Goal: Task Accomplishment & Management: Manage account settings

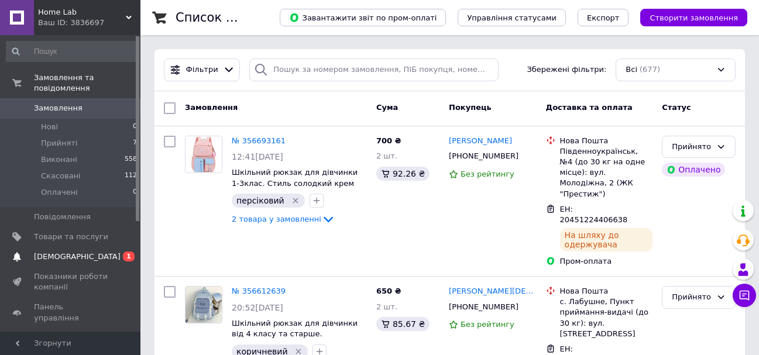
click at [51, 252] on span "[DEMOGRAPHIC_DATA]" at bounding box center [77, 257] width 87 height 11
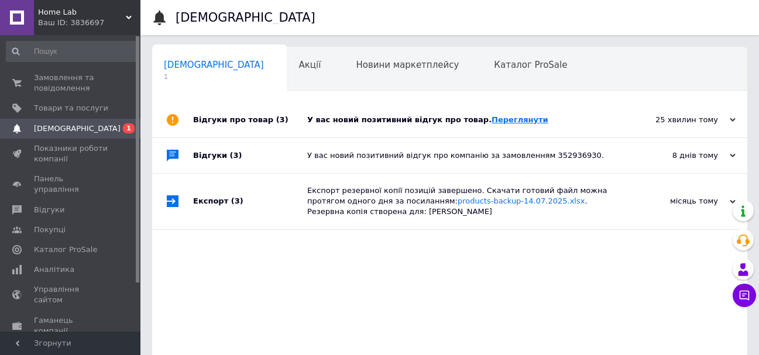
click at [493, 118] on link "Переглянути" at bounding box center [520, 119] width 57 height 9
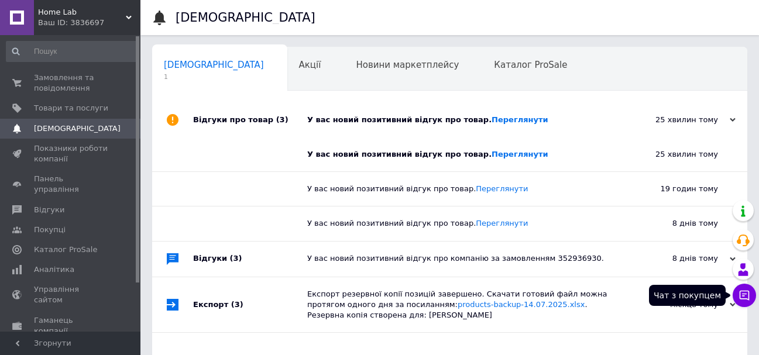
click at [741, 293] on icon at bounding box center [745, 296] width 12 height 12
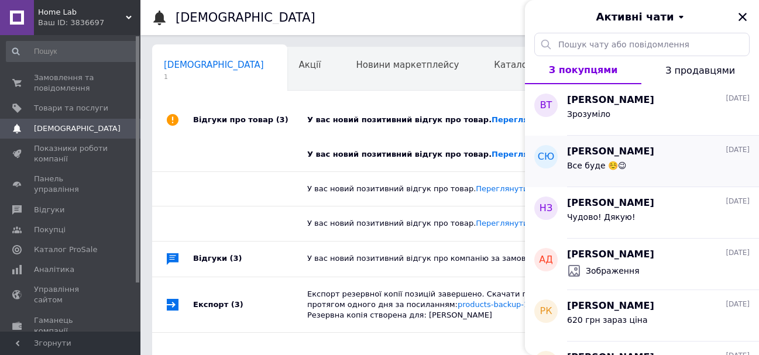
click at [634, 162] on div "Все буде ☺️😉" at bounding box center [658, 168] width 183 height 19
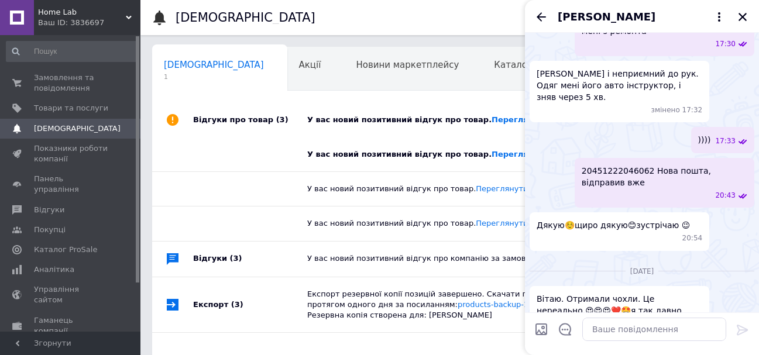
scroll to position [939, 0]
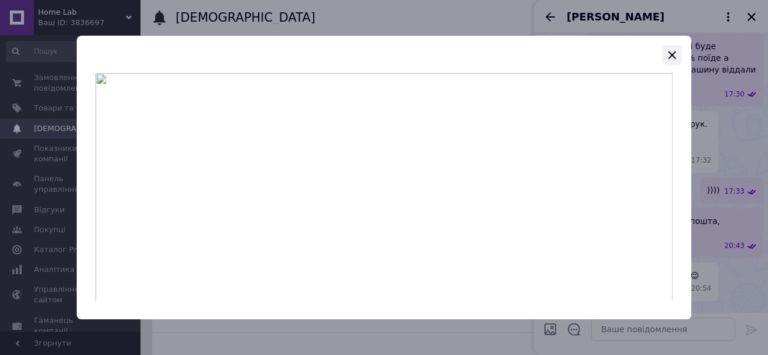
drag, startPoint x: 674, startPoint y: 58, endPoint x: 683, endPoint y: 112, distance: 55.2
click at [673, 57] on icon "button" at bounding box center [672, 55] width 14 height 14
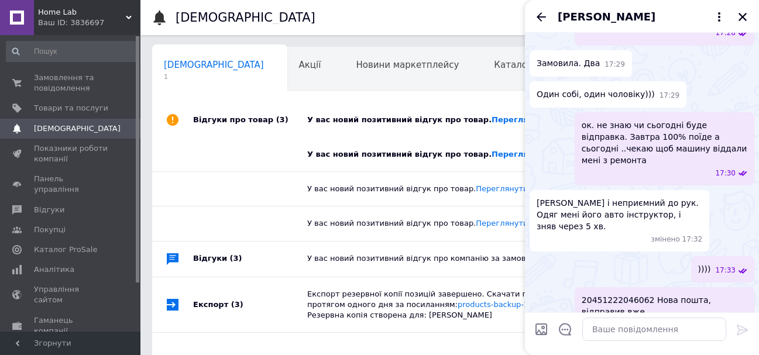
scroll to position [881, 0]
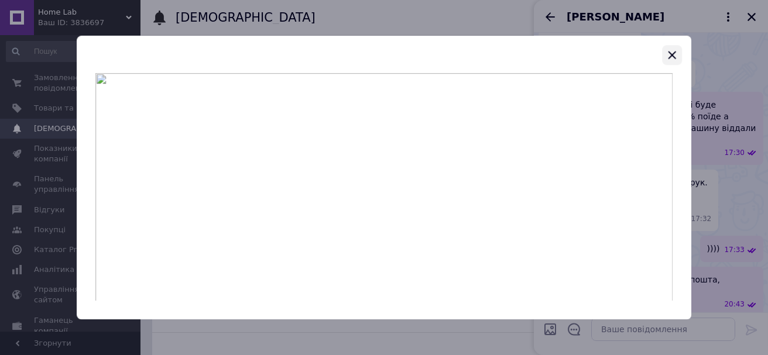
click at [674, 56] on icon "button" at bounding box center [672, 55] width 14 height 14
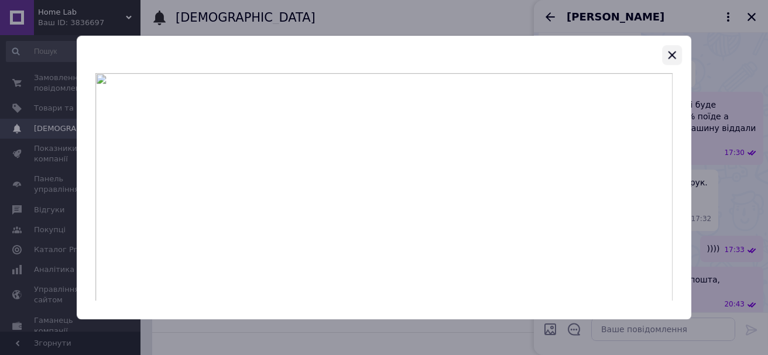
click at [669, 54] on icon "button" at bounding box center [672, 55] width 14 height 14
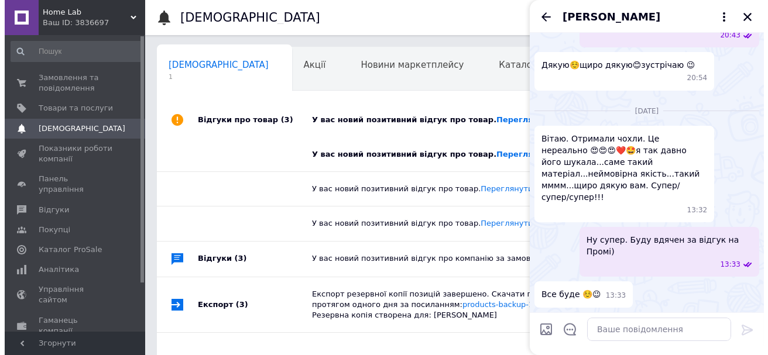
scroll to position [1524, 0]
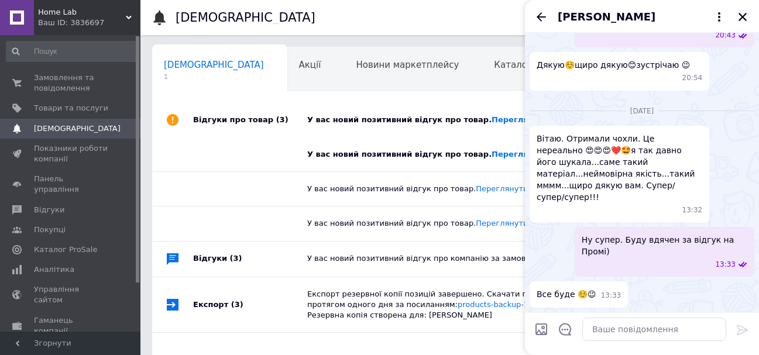
click at [740, 16] on icon "Закрити" at bounding box center [742, 17] width 11 height 11
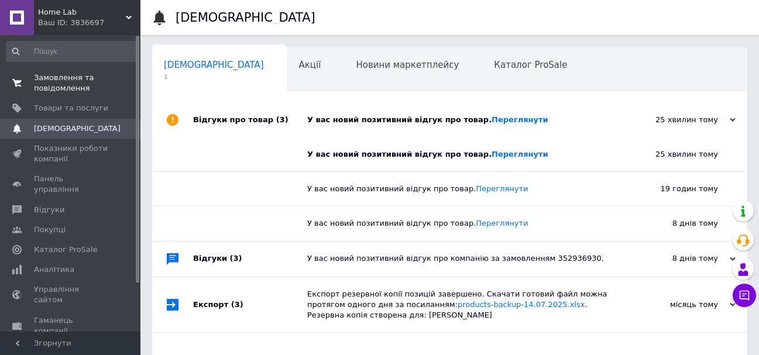
click at [47, 79] on span "Замовлення та повідомлення" at bounding box center [71, 83] width 74 height 21
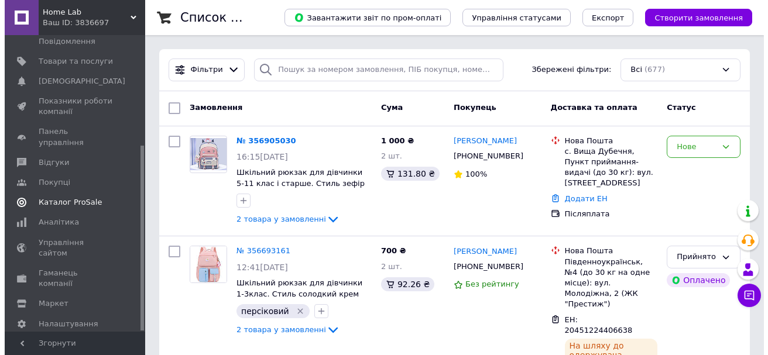
scroll to position [177, 0]
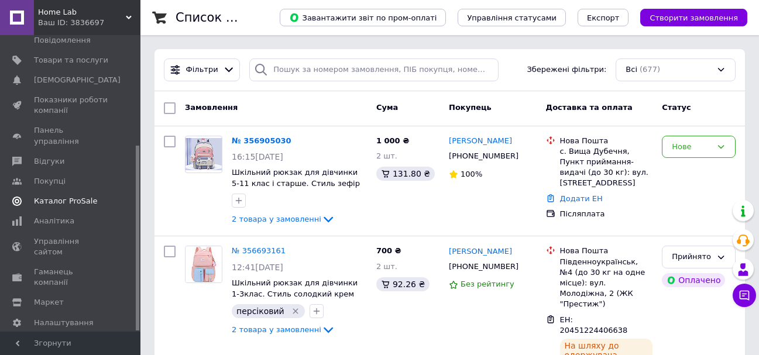
click at [66, 196] on span "Каталог ProSale" at bounding box center [65, 201] width 63 height 11
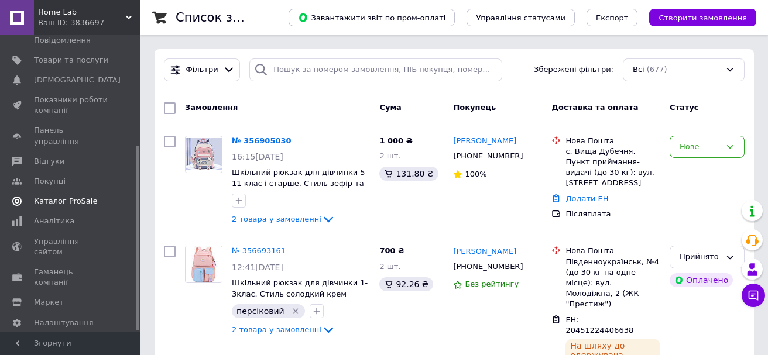
scroll to position [109, 0]
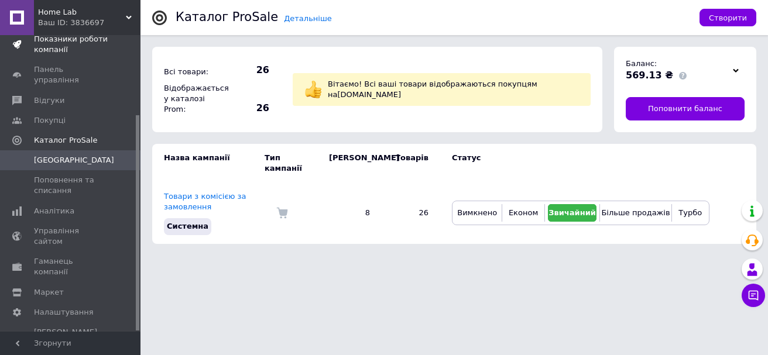
click at [53, 48] on span "Показники роботи компанії" at bounding box center [71, 44] width 74 height 21
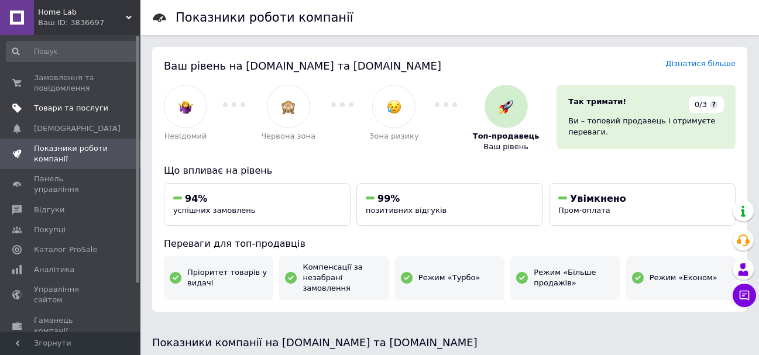
click at [70, 108] on span "Товари та послуги" at bounding box center [71, 108] width 74 height 11
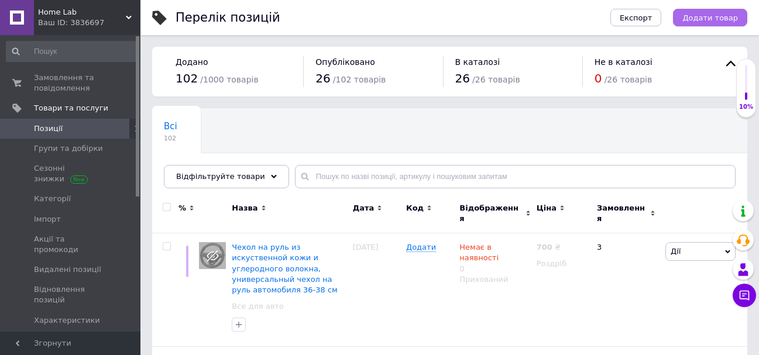
click at [707, 18] on span "Додати товар" at bounding box center [710, 17] width 56 height 9
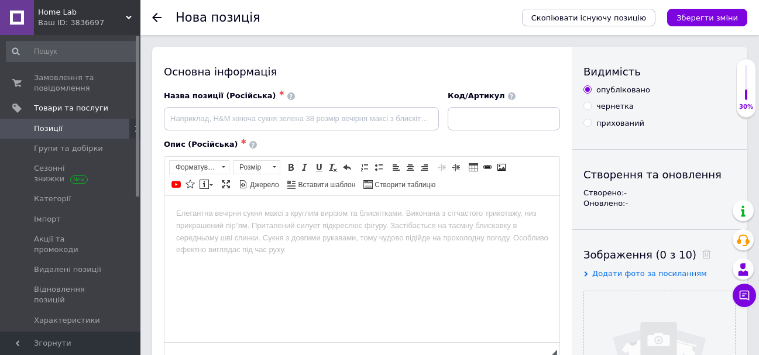
click at [294, 73] on div "Основна інформація" at bounding box center [362, 71] width 396 height 15
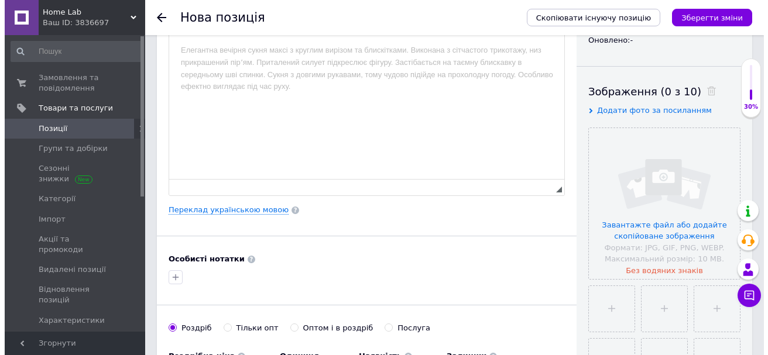
scroll to position [176, 0]
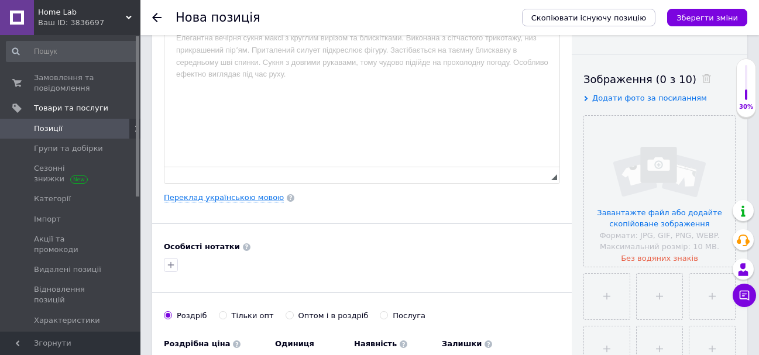
click at [248, 198] on link "Переклад українською мовою" at bounding box center [224, 197] width 120 height 9
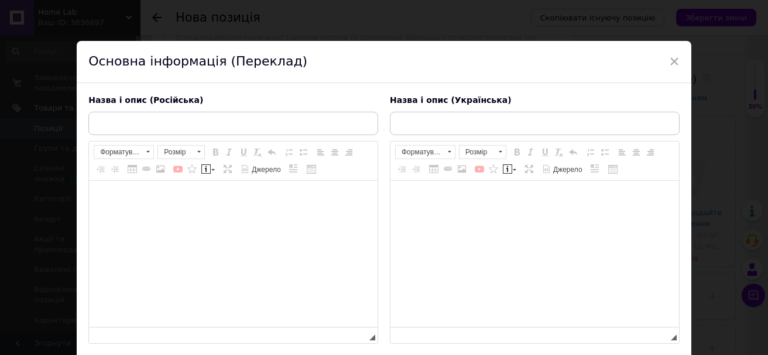
scroll to position [0, 0]
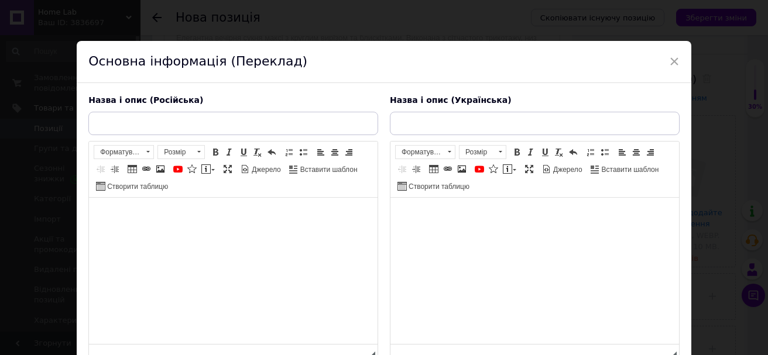
click at [279, 90] on div "Назва і опис (Російська) Розширений текстовий редактор, 19F1EC2F-366A-4273-9207…" at bounding box center [233, 228] width 301 height 279
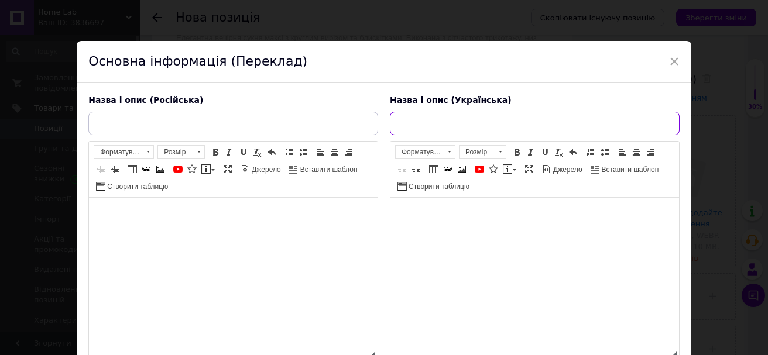
click at [414, 123] on input "text" at bounding box center [535, 123] width 290 height 23
paste input "Закладка “Дихання Сходу” з шовковим підвісом — витончене натхнення для читача"
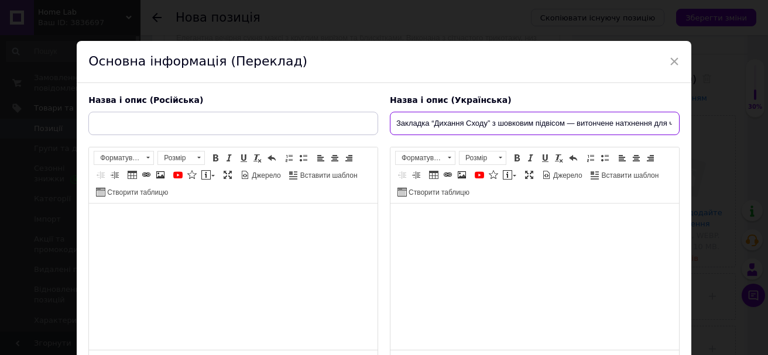
scroll to position [0, 23]
type input "Закладка “Дихання Сходу” з шовковим підвісом — витончене натхнення для читача"
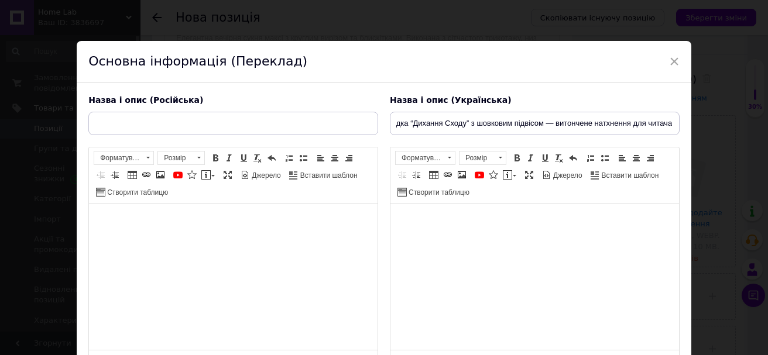
scroll to position [0, 0]
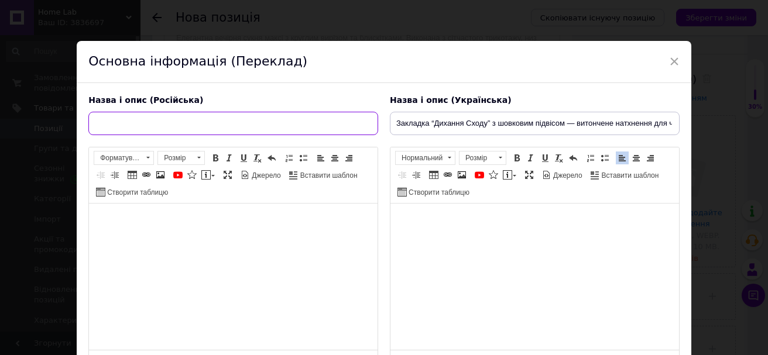
click at [226, 122] on input "text" at bounding box center [233, 123] width 290 height 23
click at [186, 124] on input "text" at bounding box center [233, 123] width 290 height 23
paste input "Закладка «Дыхание Востока» с шелковым подвесом — утонченное вдохновение для чит…"
type input "Закладка «Дыхание Востока» с шелковым подвесом — утонченное вдохновение для чит…"
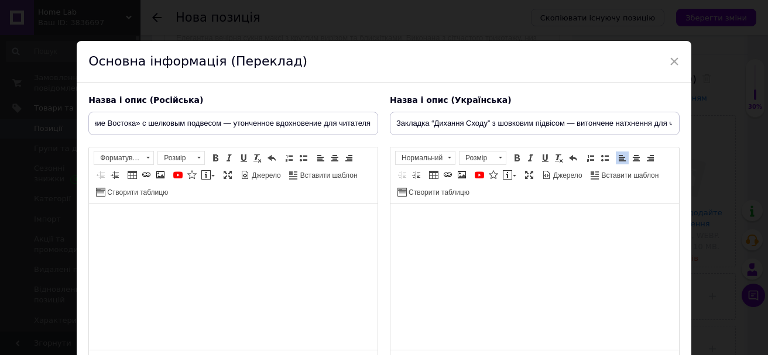
click at [158, 225] on body "Редактор, 19F1EC2F-366A-4273-9207-9F941482F7D7" at bounding box center [233, 221] width 265 height 12
click at [156, 211] on html at bounding box center [233, 222] width 289 height 36
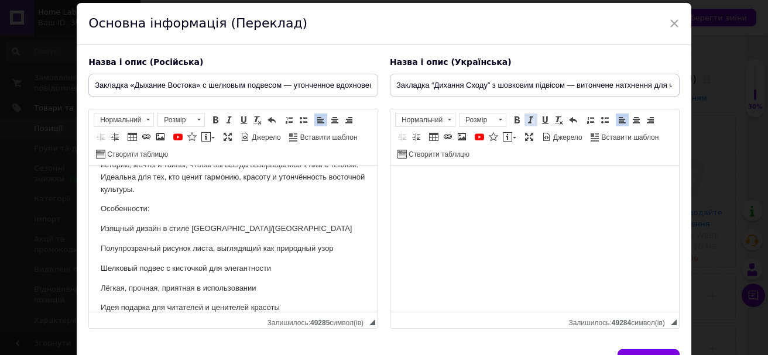
scroll to position [59, 0]
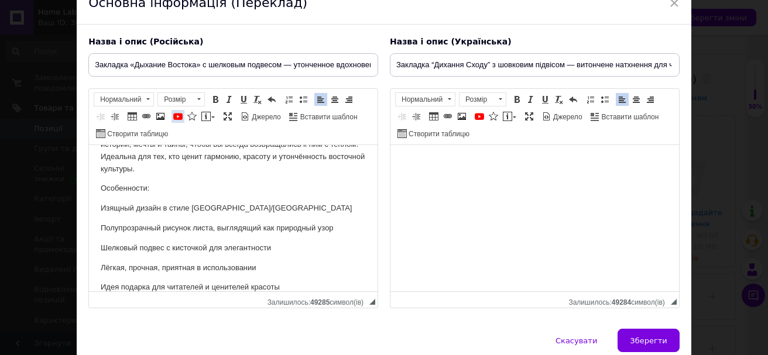
click at [176, 116] on span at bounding box center [177, 116] width 9 height 9
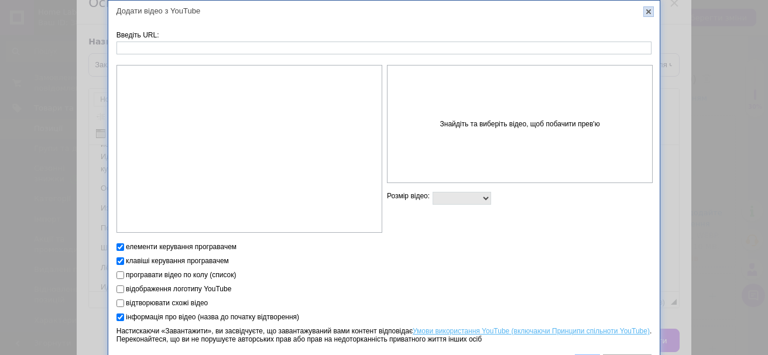
click at [650, 12] on link "X" at bounding box center [648, 11] width 11 height 11
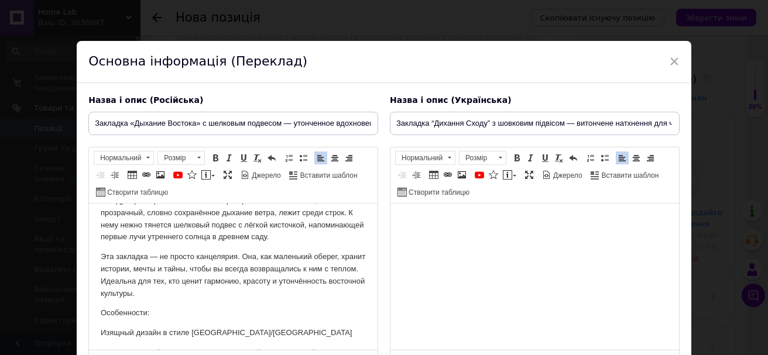
scroll to position [0, 0]
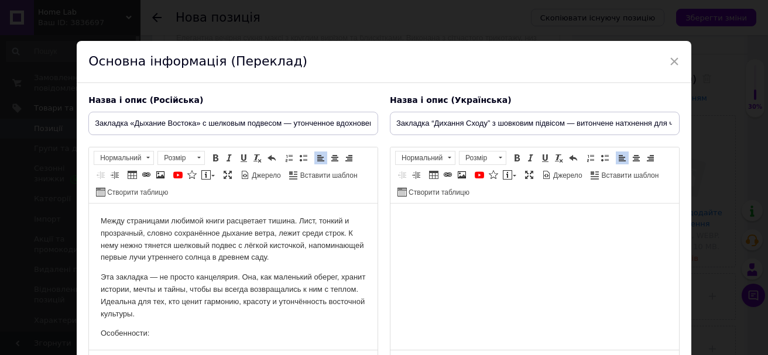
click at [331, 256] on p "Между страницами любимой книги расцветает тишина. Лист, тонкий и прозрачный, сл…" at bounding box center [233, 239] width 265 height 49
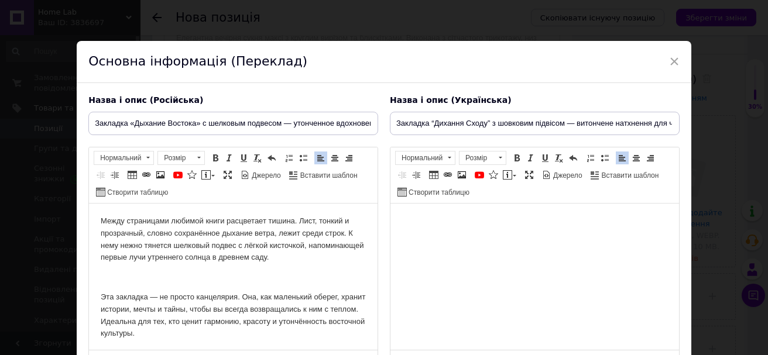
click at [180, 173] on span at bounding box center [177, 174] width 9 height 9
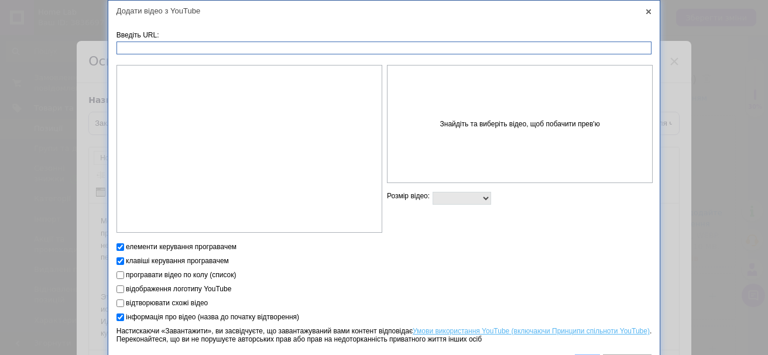
paste input "[URL][DOMAIN_NAME]"
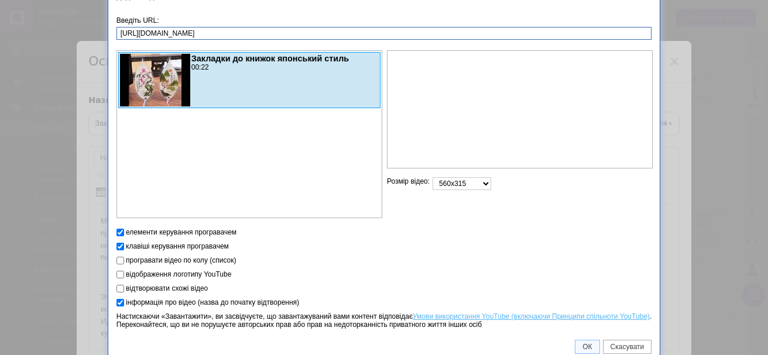
scroll to position [22, 0]
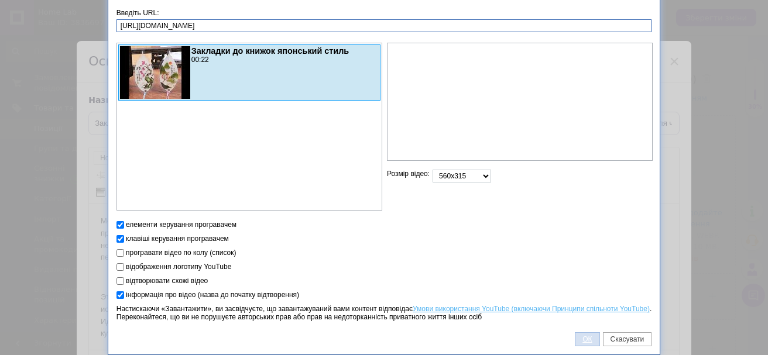
type input "[URL][DOMAIN_NAME]"
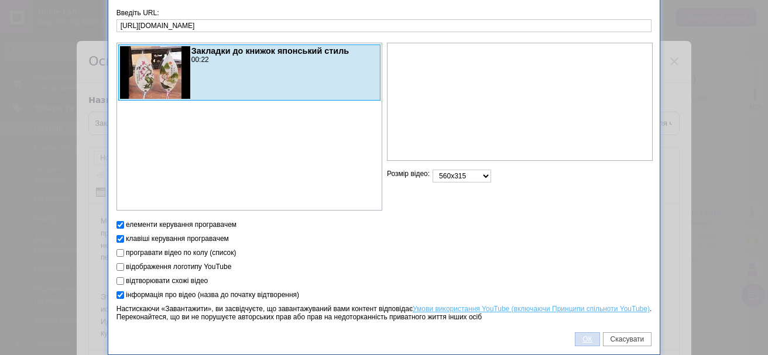
click at [582, 336] on span "ОК" at bounding box center [586, 339] width 23 height 8
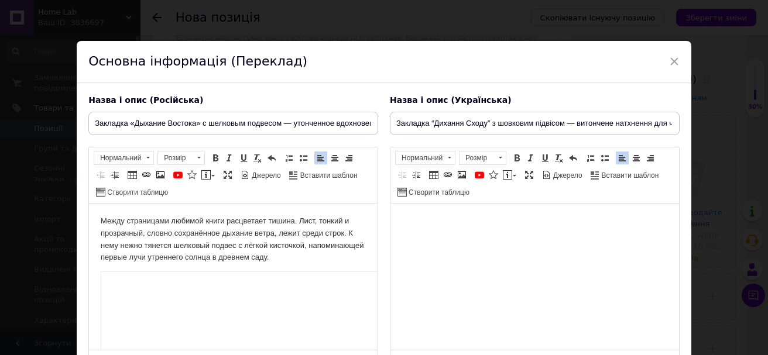
scroll to position [130, 0]
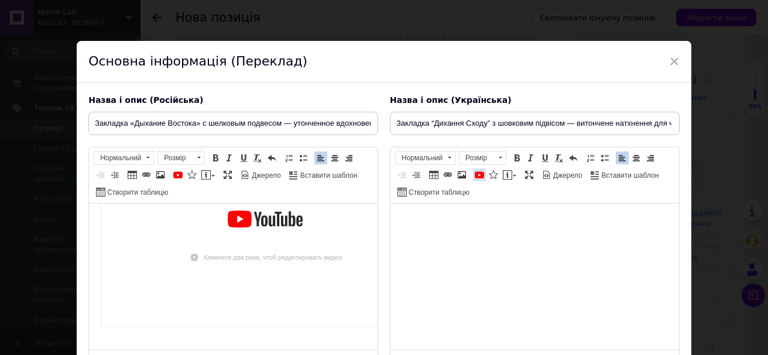
click at [479, 176] on span at bounding box center [479, 174] width 9 height 9
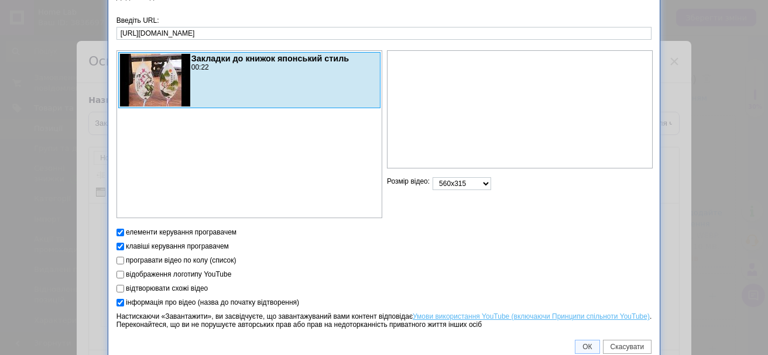
scroll to position [22, 0]
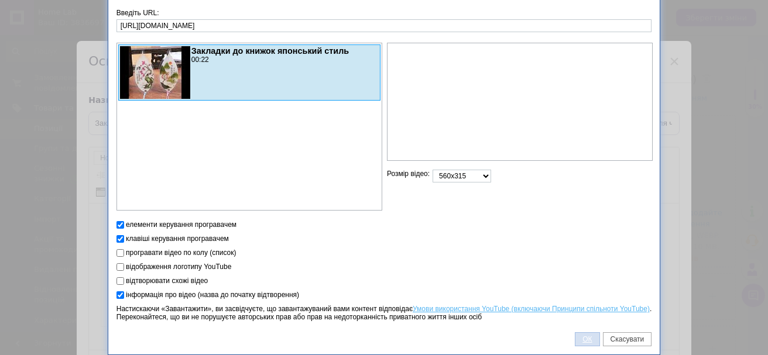
type input "[URL][DOMAIN_NAME]"
click at [580, 338] on span "ОК" at bounding box center [586, 339] width 23 height 8
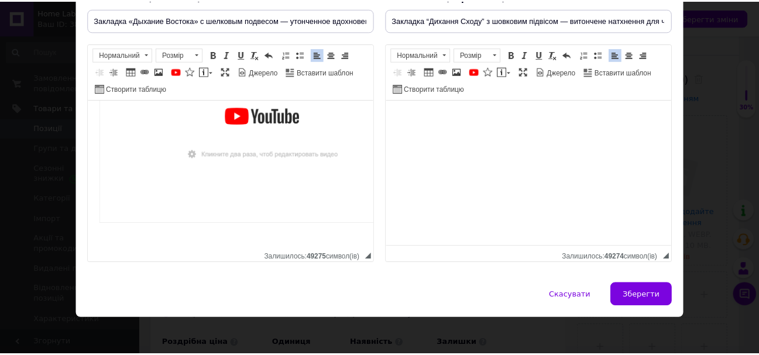
scroll to position [108, 0]
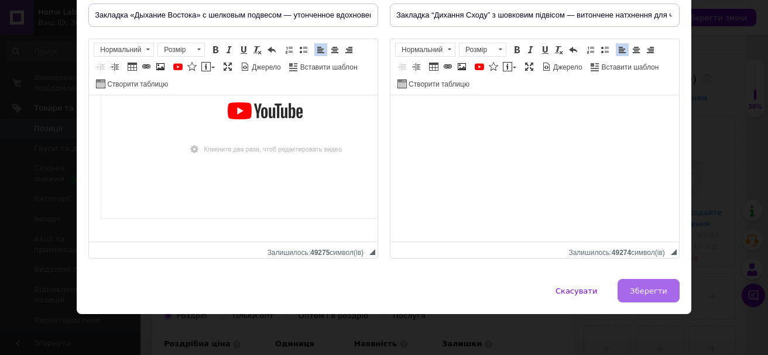
click at [641, 296] on span "Зберегти" at bounding box center [648, 291] width 37 height 9
type input "Закладка «Дыхание Востока» с шелковым подвесом — утонченное вдохновение для чит…"
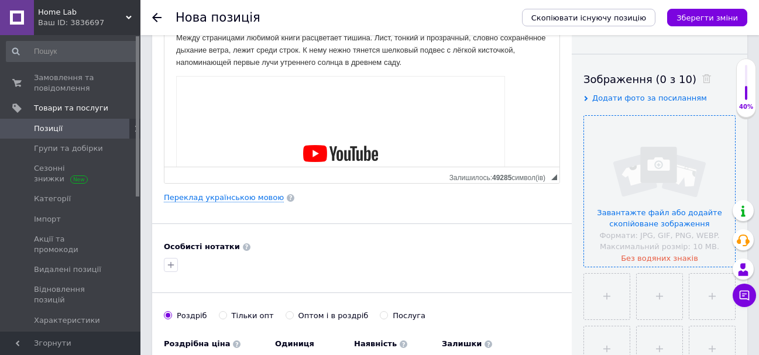
click at [669, 216] on input "file" at bounding box center [659, 191] width 151 height 151
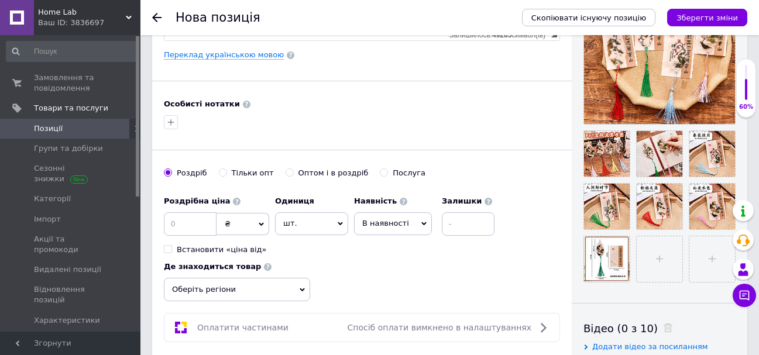
scroll to position [351, 0]
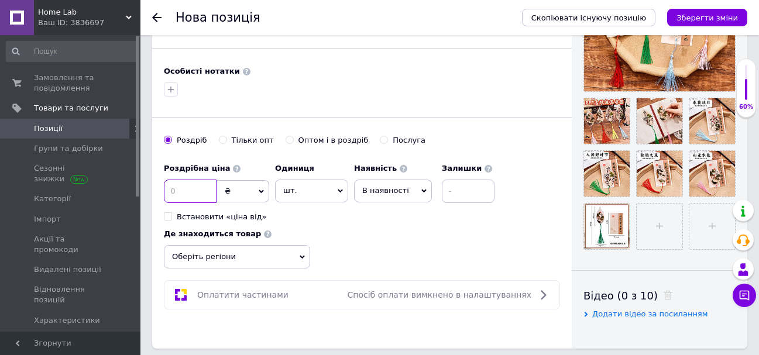
click at [187, 202] on input at bounding box center [190, 191] width 53 height 23
type input "50"
click at [457, 192] on input at bounding box center [468, 191] width 53 height 23
type input "100"
click at [428, 232] on div "Роздрібна ціна 50 ₴ $ EUR CHF GBP ¥ PLN ₸ MDL HUF KGS CNY TRY KRW lei Встановит…" at bounding box center [362, 212] width 396 height 111
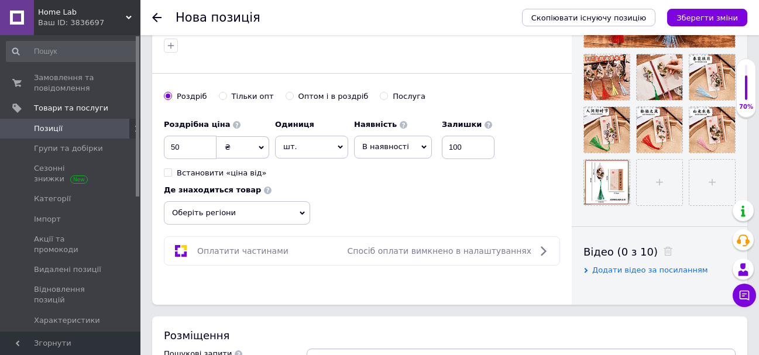
scroll to position [468, 0]
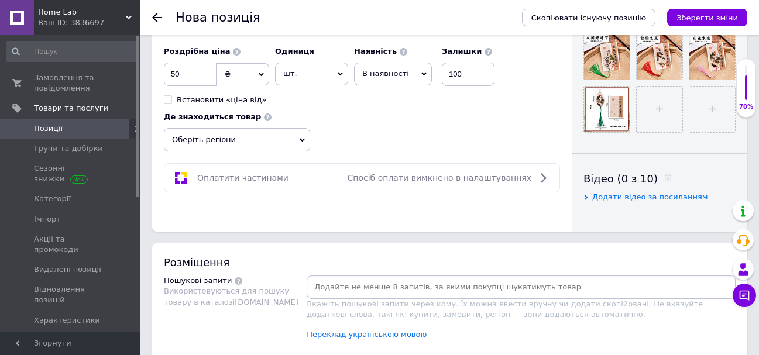
click at [220, 135] on span "Оберіть регіони" at bounding box center [237, 139] width 146 height 23
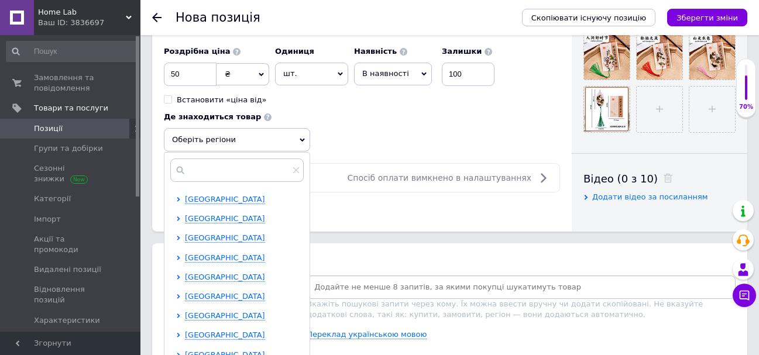
scroll to position [59, 0]
click at [228, 256] on span "[GEOGRAPHIC_DATA]" at bounding box center [225, 256] width 80 height 9
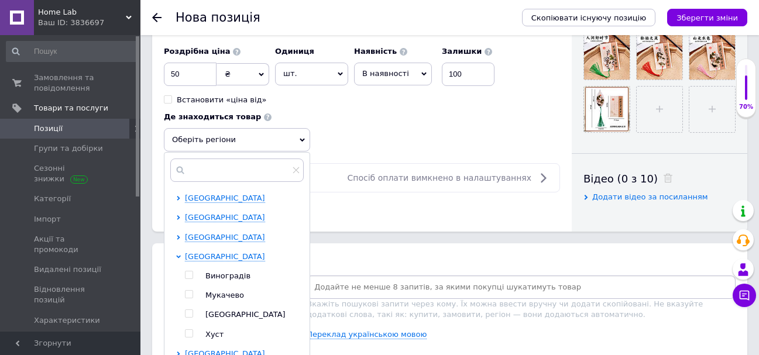
click at [223, 314] on span "[GEOGRAPHIC_DATA]" at bounding box center [245, 314] width 80 height 9
checkbox input "true"
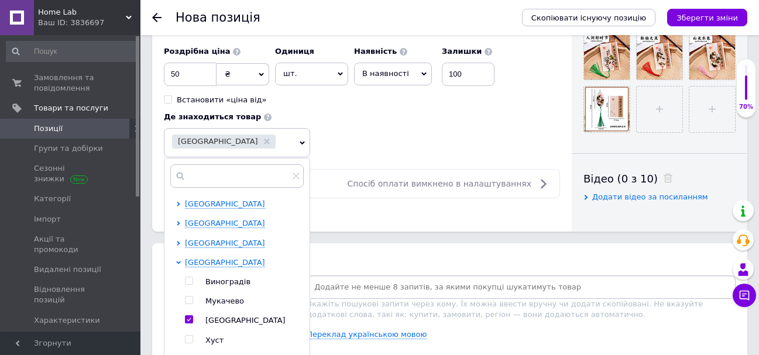
click at [384, 71] on span "В наявності" at bounding box center [385, 73] width 47 height 9
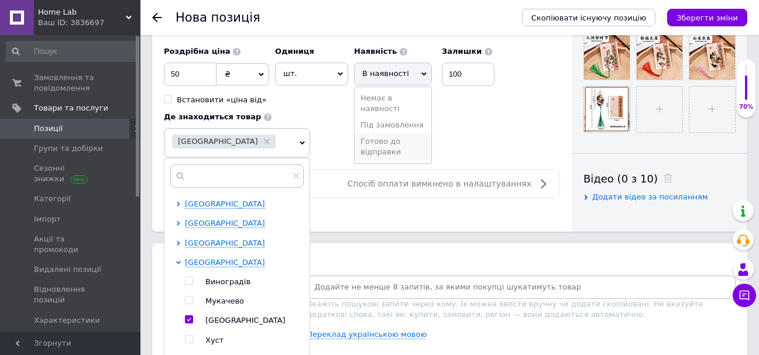
click at [387, 145] on li "Готово до відправки" at bounding box center [393, 146] width 77 height 27
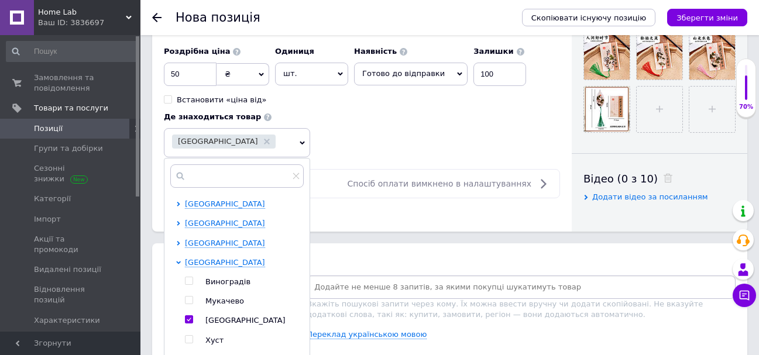
click at [445, 119] on div "Роздрібна ціна 50 ₴ $ EUR CHF GBP ¥ PLN ₸ MDL HUF KGS CNY TRY KRW lei Встановит…" at bounding box center [362, 98] width 396 height 117
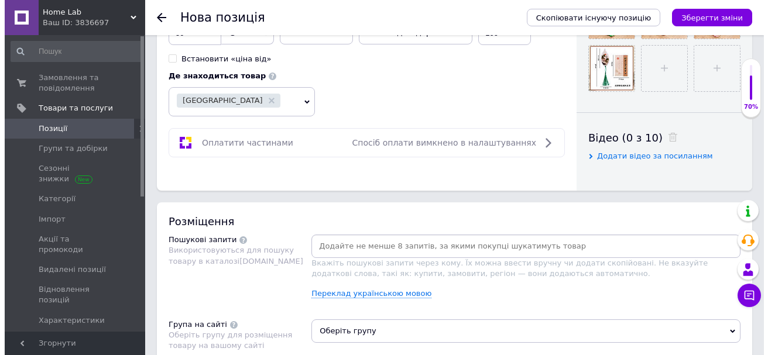
scroll to position [644, 0]
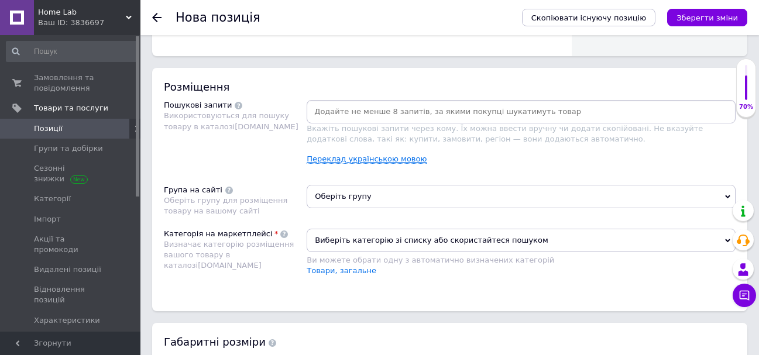
click at [376, 157] on link "Переклад українською мовою" at bounding box center [367, 158] width 120 height 9
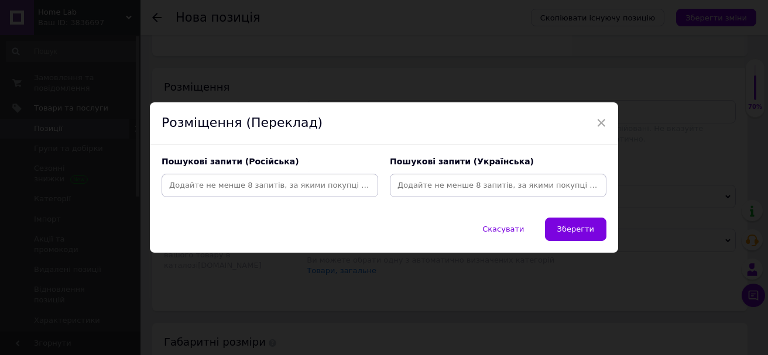
click at [266, 142] on div "Розміщення (Переклад)" at bounding box center [384, 123] width 468 height 42
click at [413, 190] on input at bounding box center [498, 186] width 212 height 18
paste input "закладка для книги гарна закладка для книг металева закладка з підвісом закладк…"
click at [275, 183] on input at bounding box center [270, 186] width 212 height 18
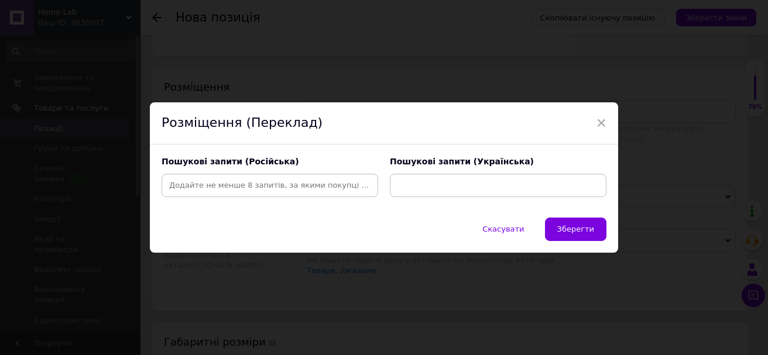
scroll to position [0, 0]
click at [462, 185] on input "закладка для книги гарна закладка для книг металева закладка з підвісом закладк…" at bounding box center [498, 186] width 212 height 18
click at [250, 183] on input at bounding box center [270, 186] width 212 height 18
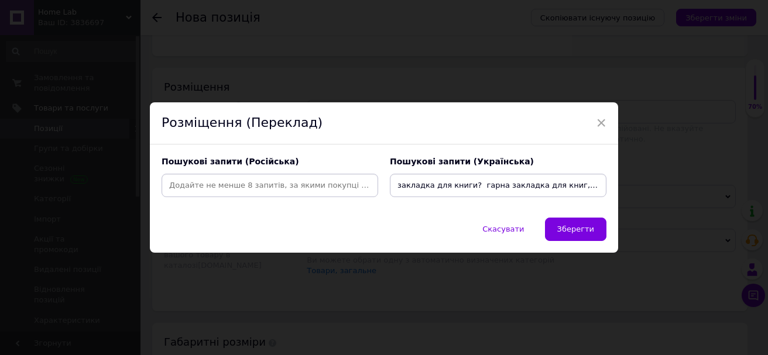
click at [466, 184] on input "закладка для книги? гарна закладка для книг, металева закладка з підвісом, закл…" at bounding box center [498, 186] width 212 height 18
type input "закладка для книги, гарна закладка для книг, металева закладка з підвісом, закл…"
click at [289, 187] on input at bounding box center [270, 186] width 212 height 18
click at [193, 187] on input at bounding box center [270, 186] width 212 height 18
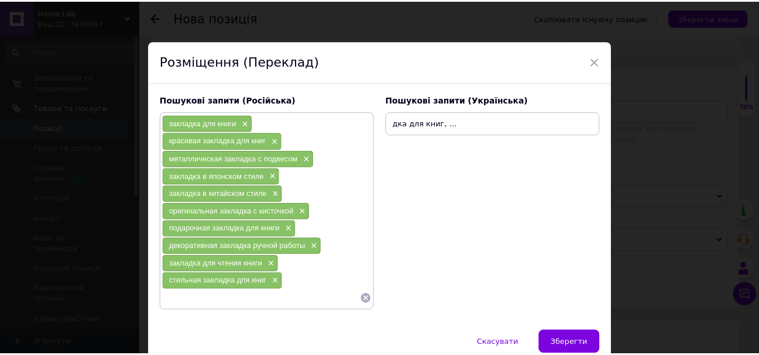
scroll to position [0, 366]
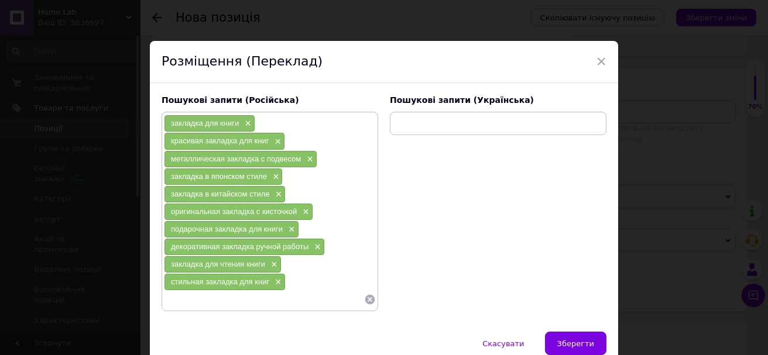
drag, startPoint x: 398, startPoint y: 123, endPoint x: 618, endPoint y: 128, distance: 220.1
click at [618, 128] on div "× Розміщення (Переклад) Пошукові запити (Російська) закладка для книги × красив…" at bounding box center [384, 177] width 768 height 355
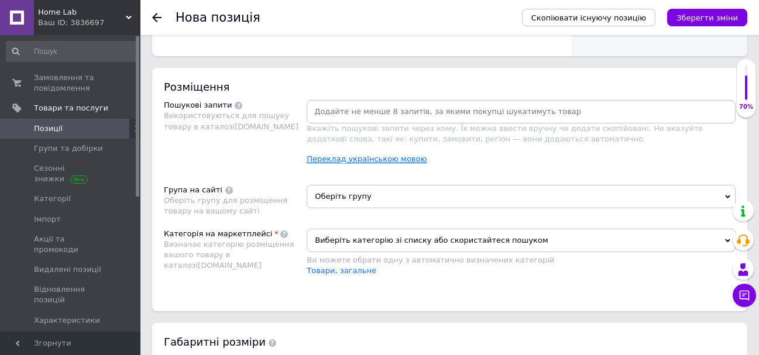
click at [410, 157] on link "Переклад українською мовою" at bounding box center [367, 158] width 120 height 9
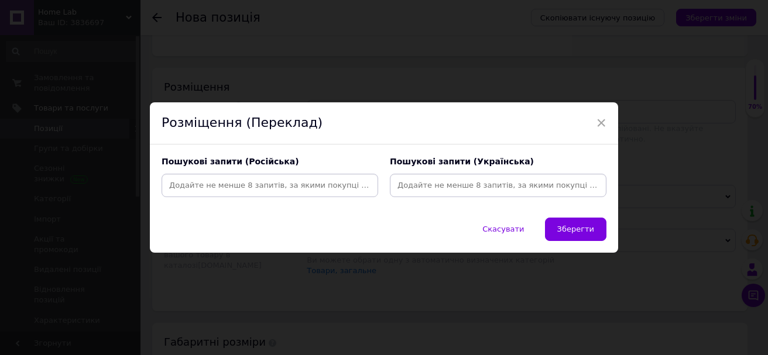
click at [186, 190] on input at bounding box center [270, 186] width 212 height 18
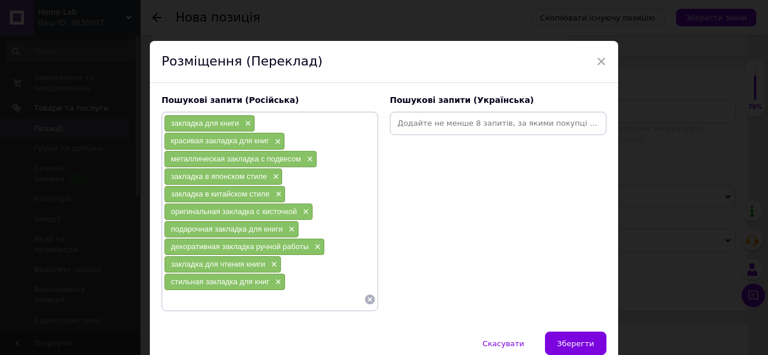
click at [403, 128] on input at bounding box center [498, 124] width 212 height 18
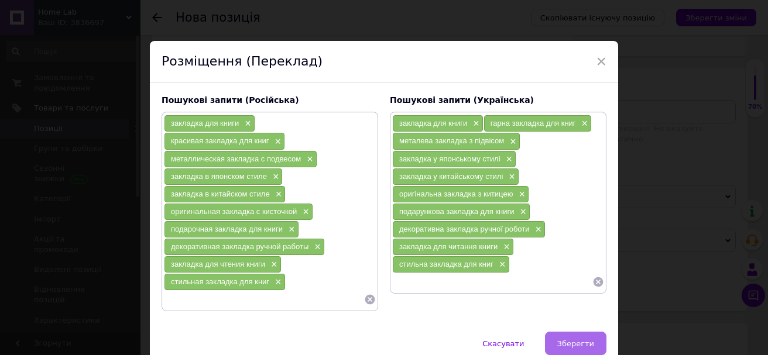
click at [583, 338] on button "Зберегти" at bounding box center [575, 343] width 61 height 23
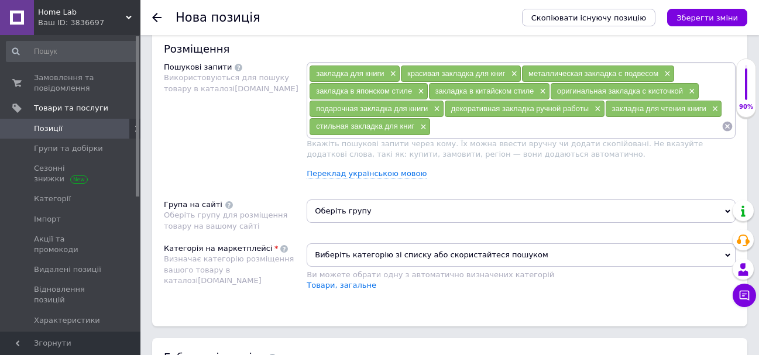
scroll to position [702, 0]
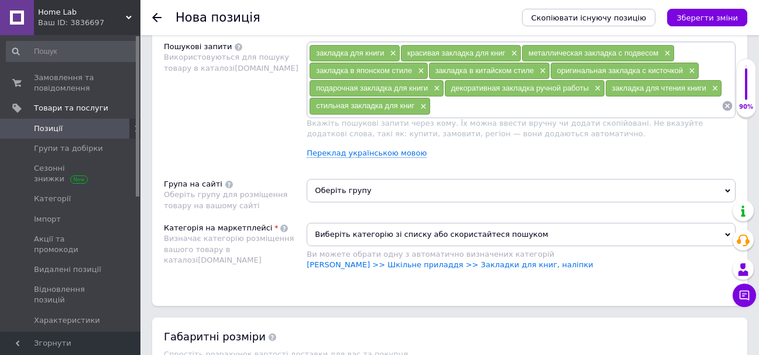
click at [375, 191] on span "Оберіть групу" at bounding box center [521, 190] width 429 height 23
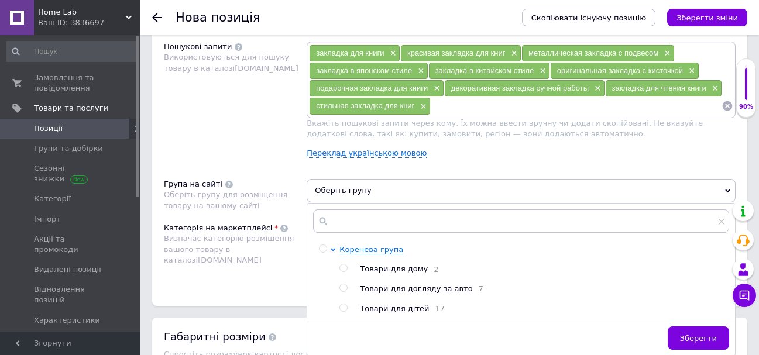
click at [389, 311] on span "Товари для дітей" at bounding box center [394, 308] width 69 height 9
radio input "true"
click at [386, 166] on div "закладка для книги × красивая закладка для книг × металлическая закладка с подв…" at bounding box center [521, 105] width 429 height 126
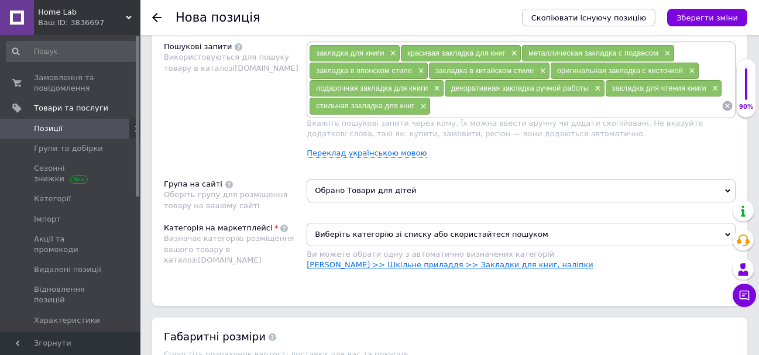
click at [477, 269] on link "[PERSON_NAME] >> Шкільне приладдя >> Закладки для книг, наліпки" at bounding box center [450, 264] width 287 height 9
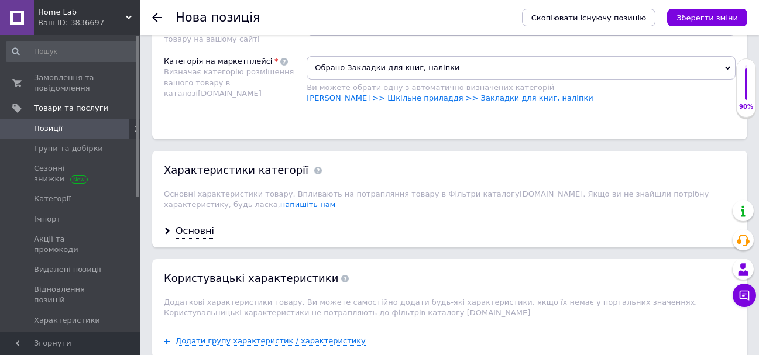
scroll to position [936, 0]
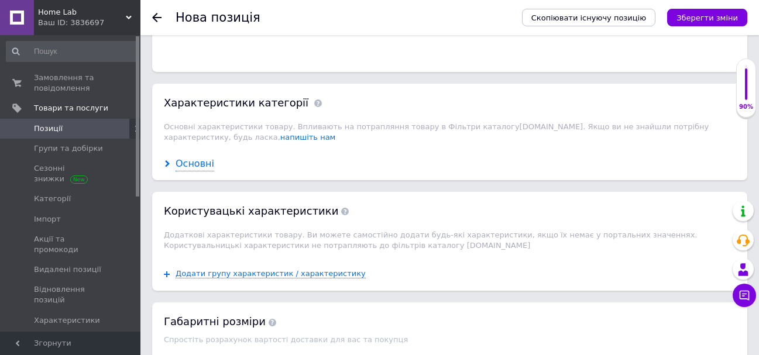
click at [202, 164] on div "Основні" at bounding box center [195, 163] width 39 height 13
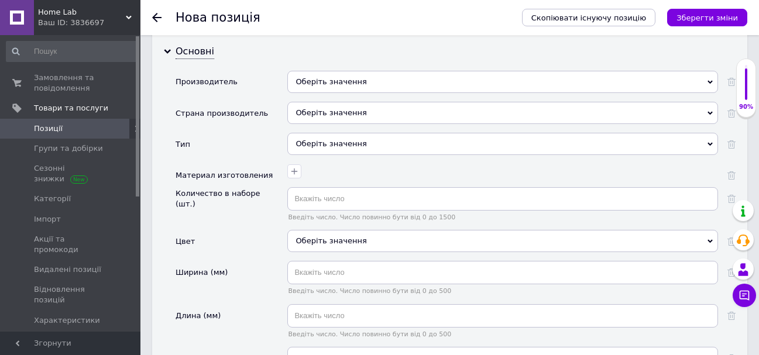
scroll to position [1053, 0]
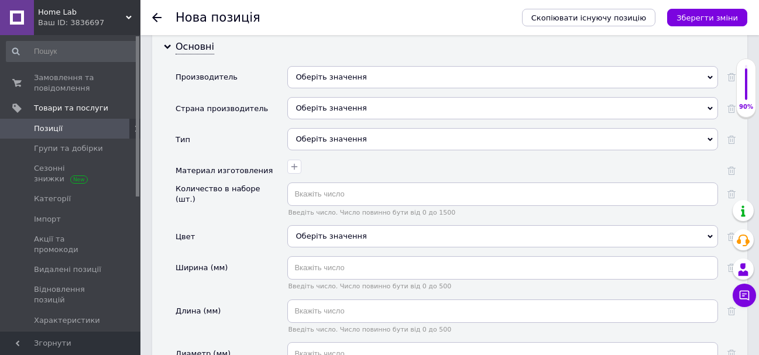
click at [336, 75] on div "Оберіть значення" at bounding box center [502, 77] width 431 height 22
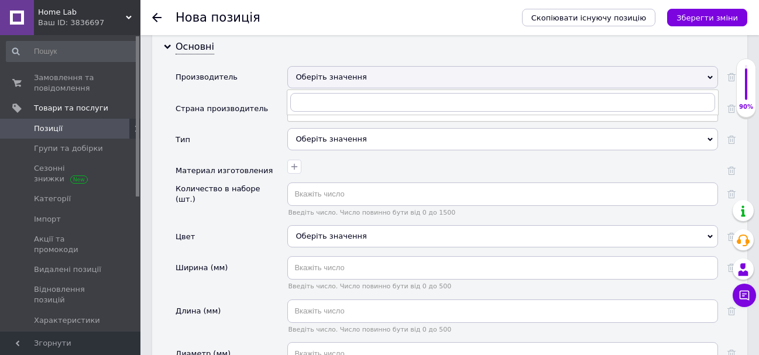
click at [260, 115] on div "Страна производитель" at bounding box center [232, 112] width 112 height 31
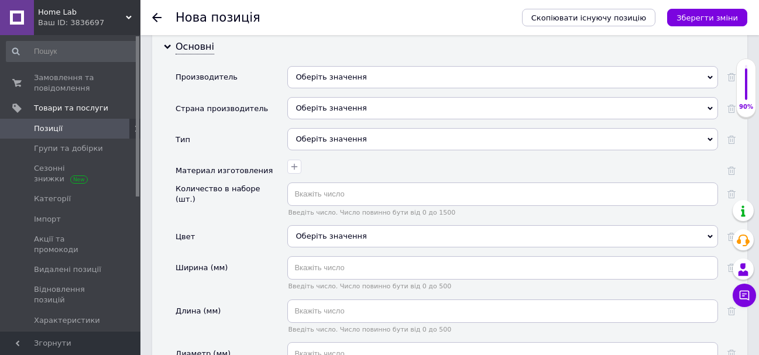
click at [314, 107] on div "Оберіть значення" at bounding box center [502, 108] width 431 height 22
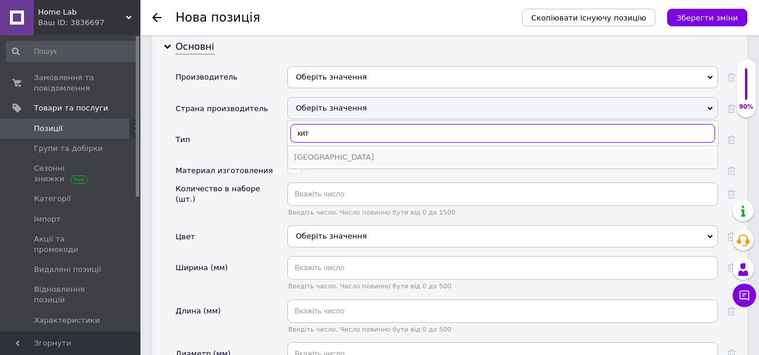
type input "кит"
click at [314, 158] on div "[GEOGRAPHIC_DATA]" at bounding box center [503, 157] width 418 height 11
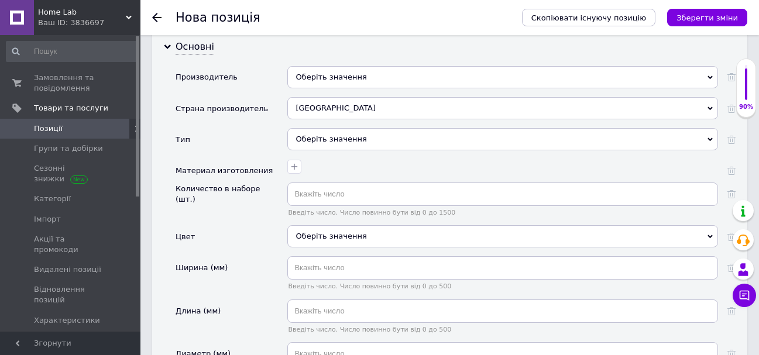
click at [314, 141] on div "Оберіть значення" at bounding box center [502, 139] width 431 height 22
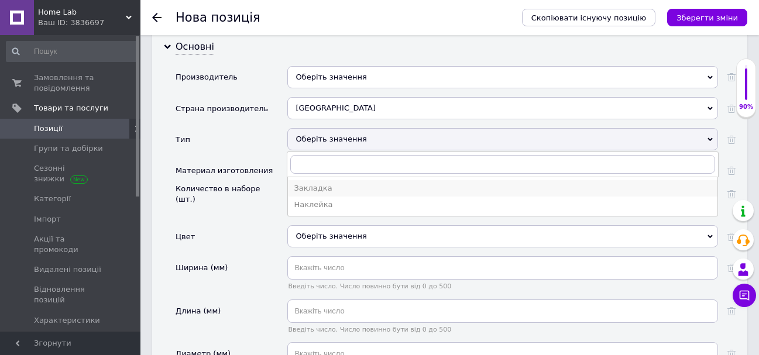
click at [314, 188] on div "Закладка" at bounding box center [503, 188] width 418 height 11
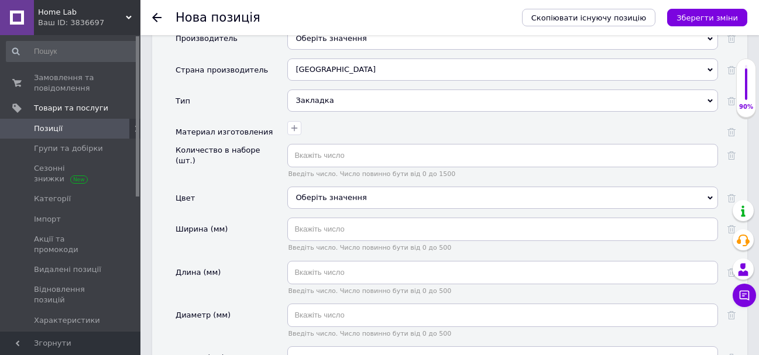
scroll to position [1112, 0]
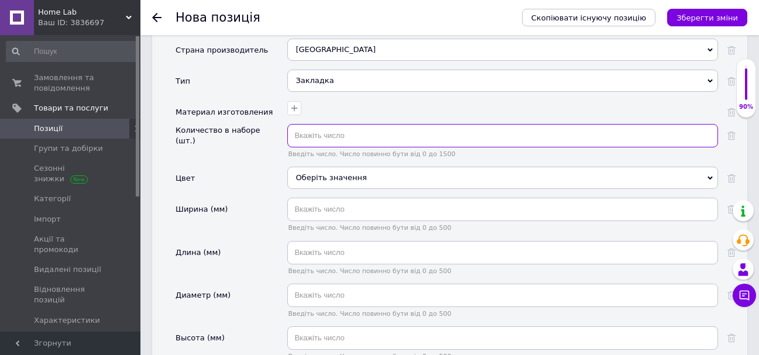
click at [303, 139] on input "text" at bounding box center [502, 135] width 431 height 23
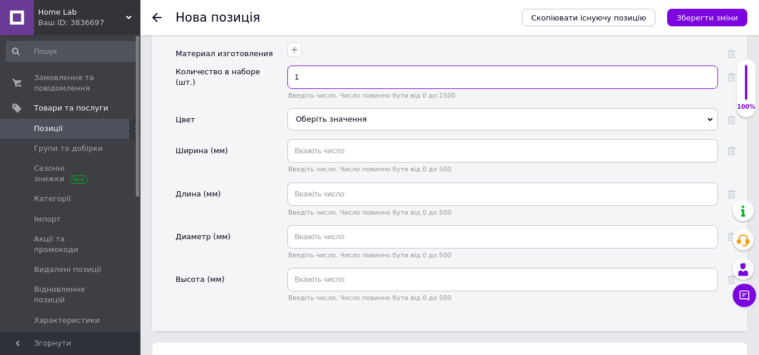
type input "1"
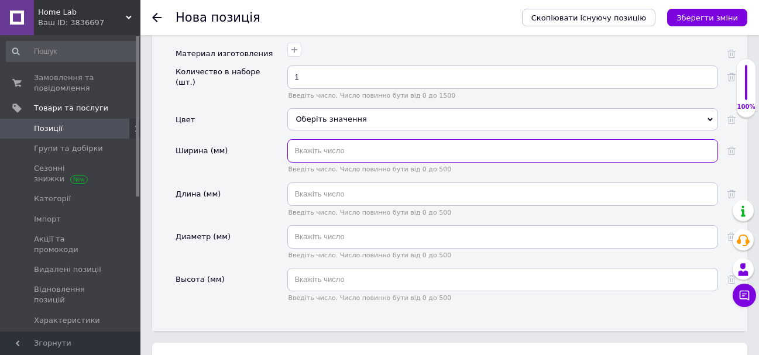
click at [306, 151] on input "text" at bounding box center [502, 150] width 431 height 23
type input "52"
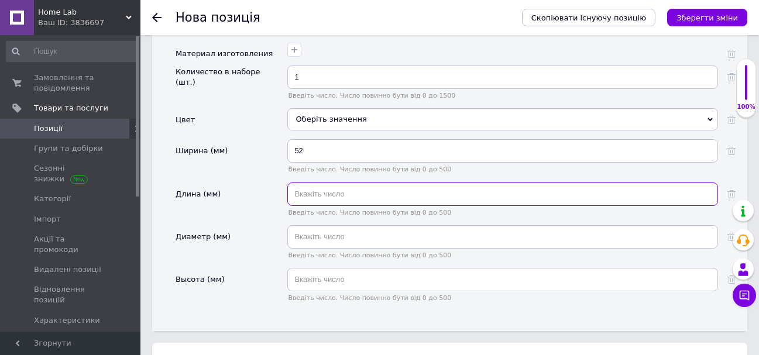
click at [308, 192] on input "text" at bounding box center [502, 194] width 431 height 23
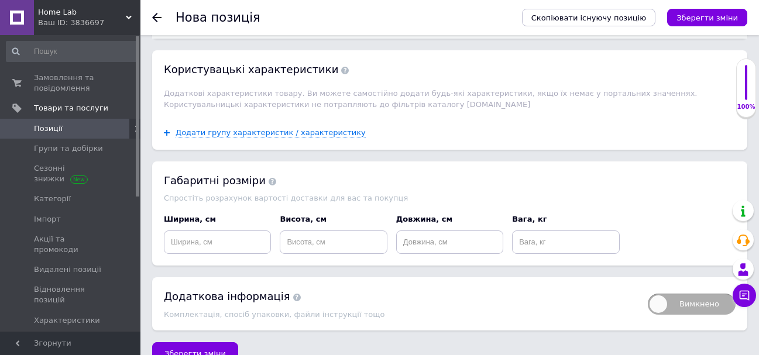
scroll to position [1488, 0]
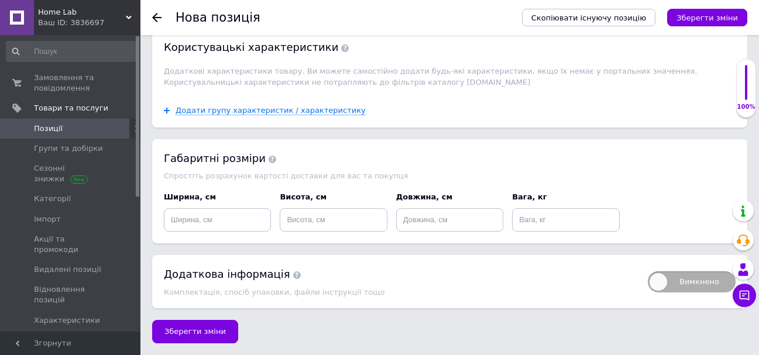
type input "11"
click at [232, 217] on input at bounding box center [217, 219] width 107 height 23
type input "5"
drag, startPoint x: 300, startPoint y: 217, endPoint x: 286, endPoint y: 217, distance: 13.5
click at [286, 217] on input "11" at bounding box center [333, 219] width 107 height 23
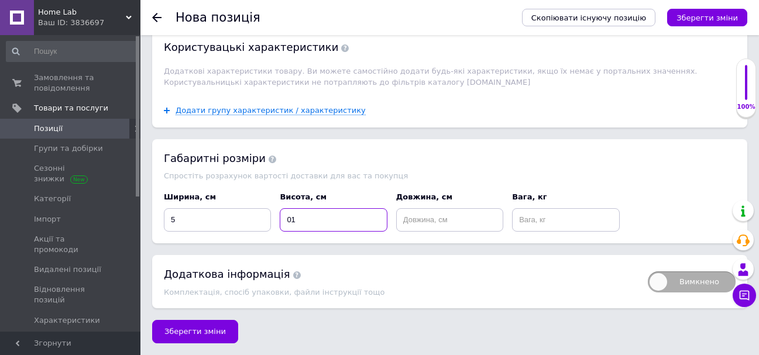
click at [292, 221] on input "01" at bounding box center [333, 219] width 107 height 23
type input "0.1"
click at [426, 228] on input at bounding box center [449, 219] width 107 height 23
type input "11"
click at [547, 221] on input at bounding box center [565, 219] width 107 height 23
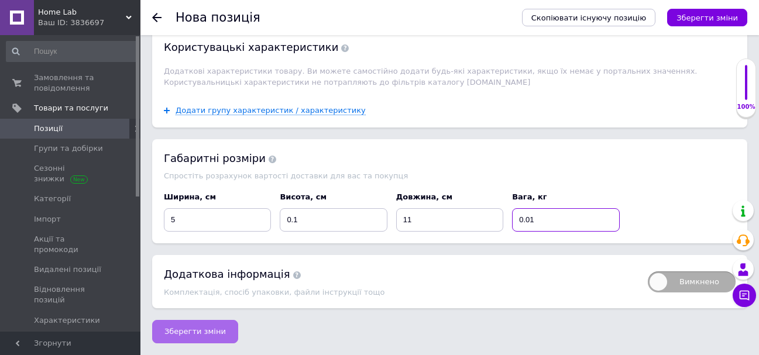
type input "0.01"
click at [198, 328] on span "Зберегти зміни" at bounding box center [194, 331] width 61 height 9
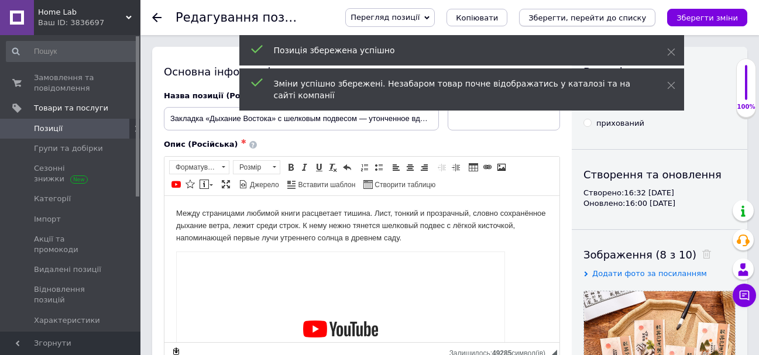
click at [612, 20] on icon "Зберегти, перейти до списку" at bounding box center [587, 17] width 118 height 9
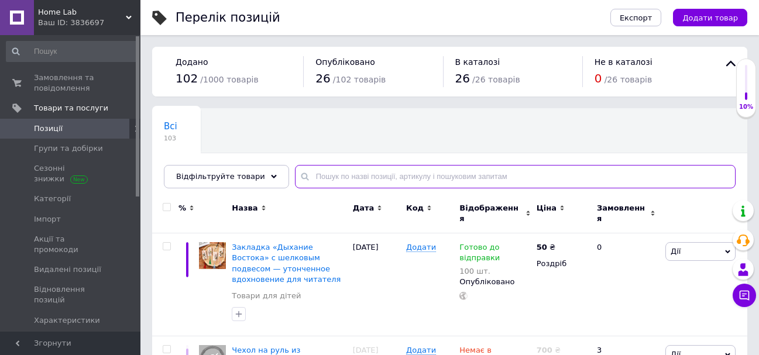
click at [311, 178] on input "text" at bounding box center [515, 176] width 441 height 23
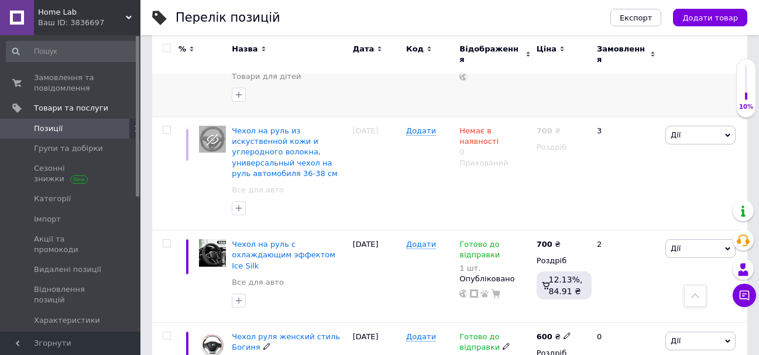
scroll to position [59, 0]
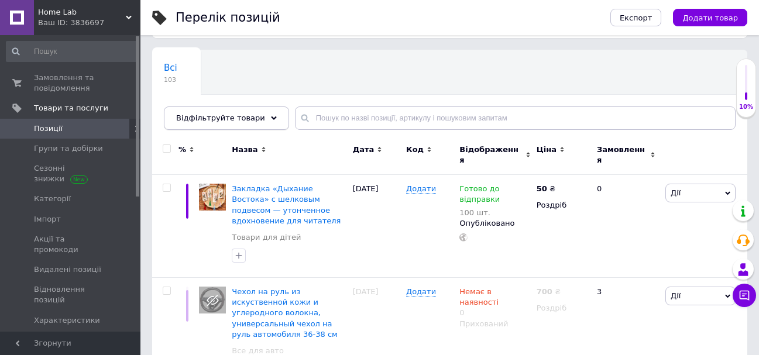
click at [221, 116] on span "Відфільтруйте товари" at bounding box center [220, 118] width 89 height 9
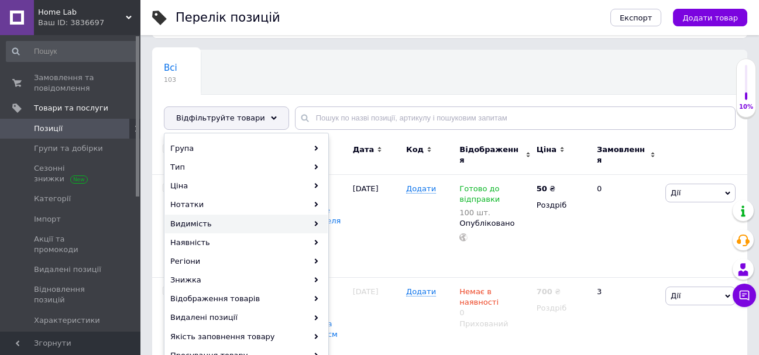
click at [242, 221] on div "Видимість" at bounding box center [246, 224] width 163 height 19
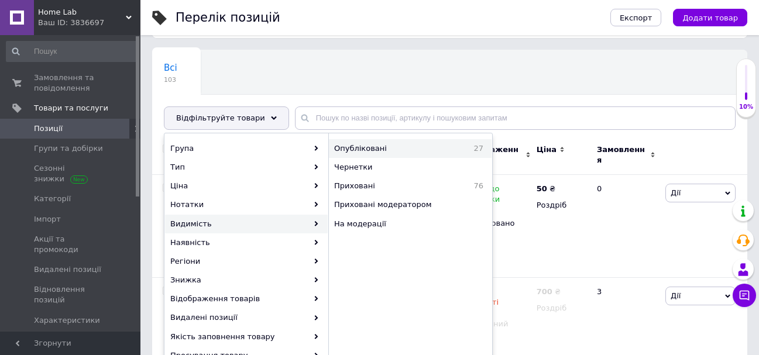
click at [358, 149] on span "Опубліковані" at bounding box center [391, 148] width 115 height 11
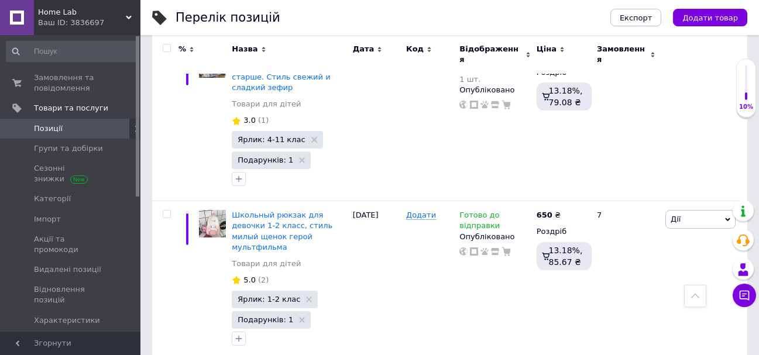
scroll to position [878, 0]
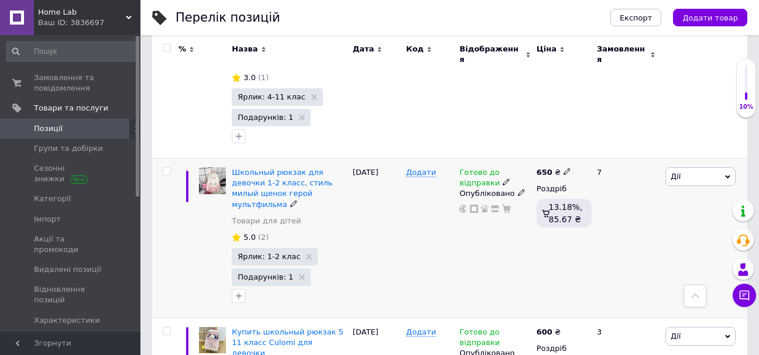
click at [166, 168] on input "checkbox" at bounding box center [167, 172] width 8 height 8
checkbox input "true"
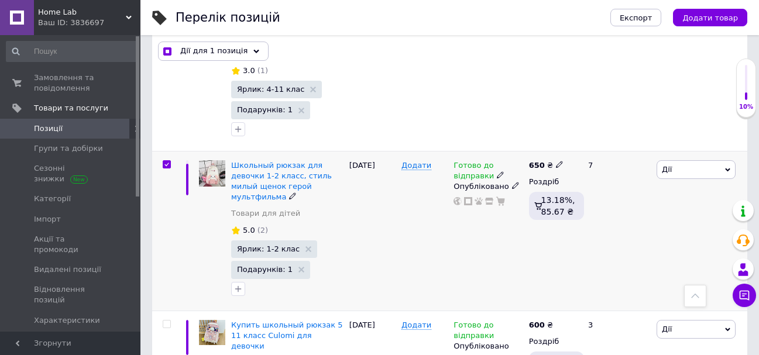
scroll to position [877, 0]
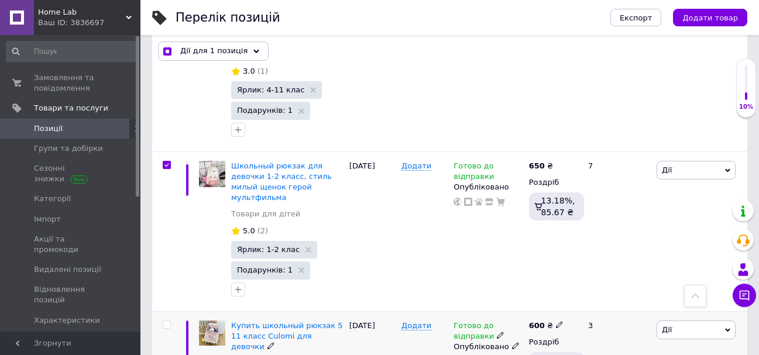
click at [166, 321] on input "checkbox" at bounding box center [167, 325] width 8 height 8
checkbox input "true"
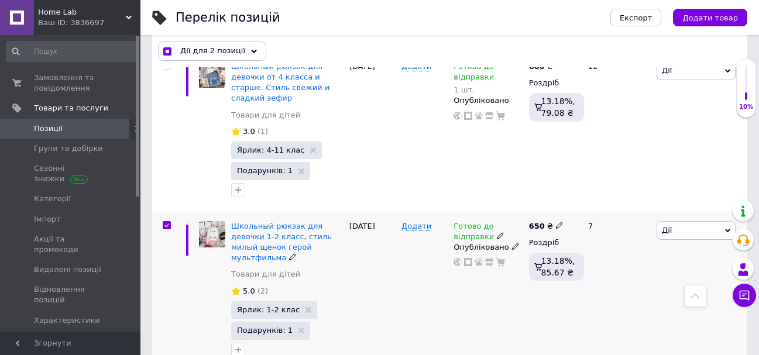
scroll to position [760, 0]
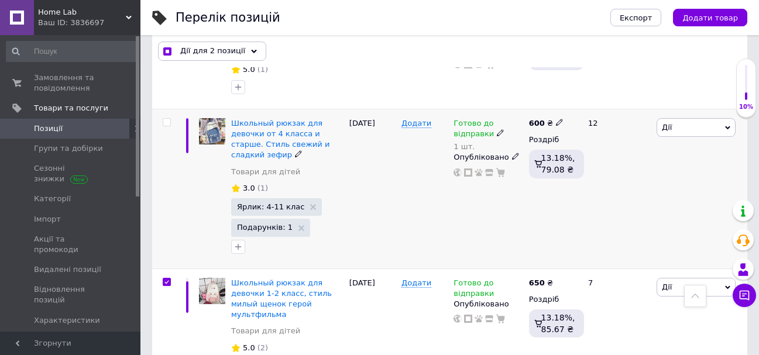
click at [166, 119] on input "checkbox" at bounding box center [167, 123] width 8 height 8
checkbox input "true"
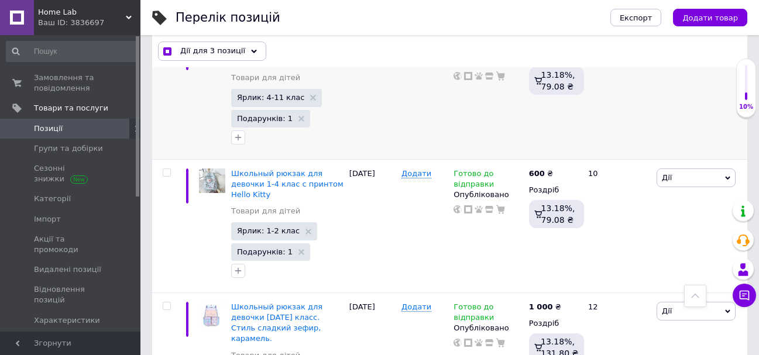
scroll to position [1170, 0]
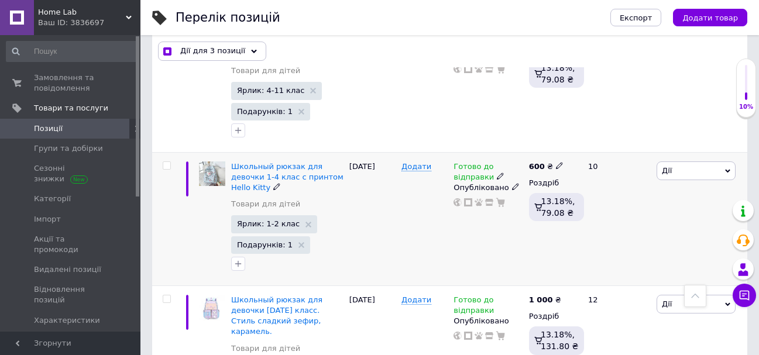
click at [167, 162] on input "checkbox" at bounding box center [167, 166] width 8 height 8
checkbox input "true"
click at [166, 162] on input "checkbox" at bounding box center [167, 166] width 8 height 8
checkbox input "false"
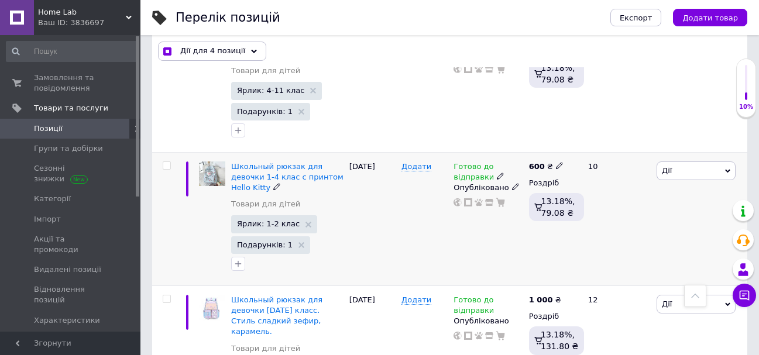
checkbox input "true"
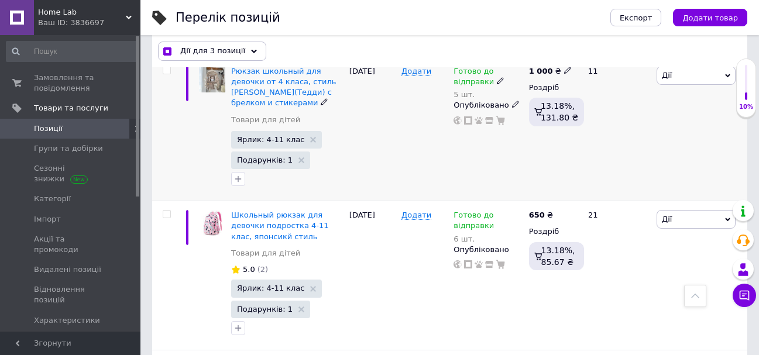
scroll to position [1745, 0]
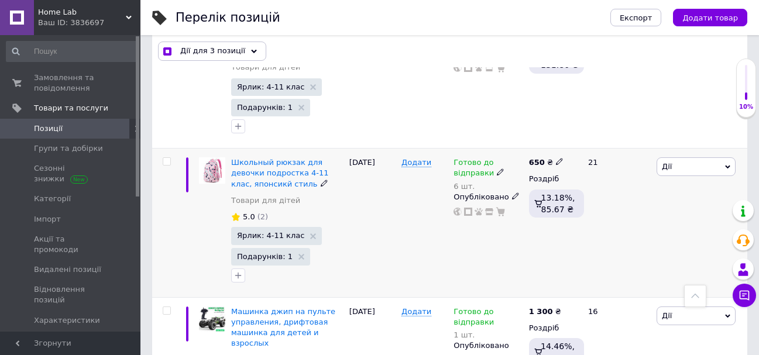
click at [170, 158] on input "checkbox" at bounding box center [167, 162] width 8 height 8
checkbox input "true"
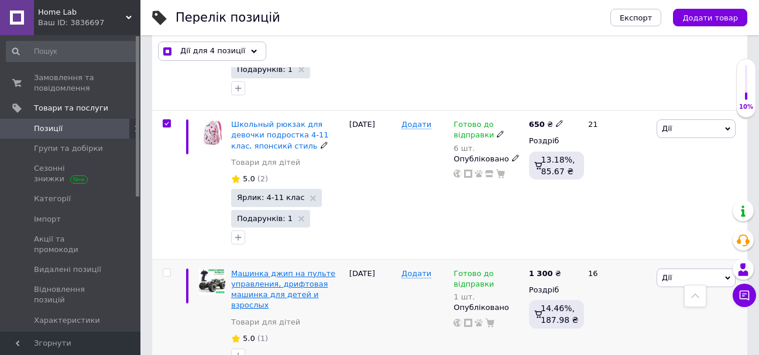
scroll to position [1803, 0]
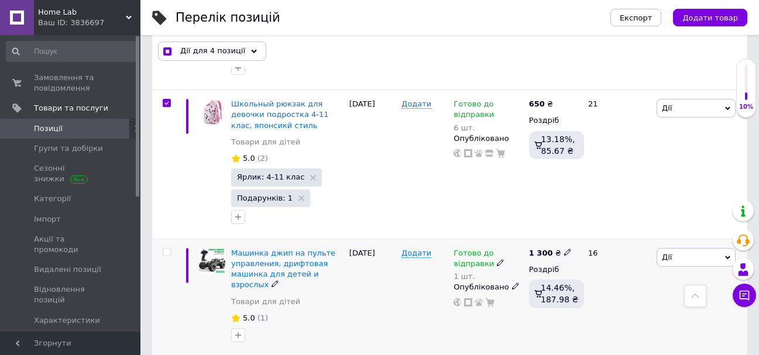
click at [164, 249] on input "checkbox" at bounding box center [167, 253] width 8 height 8
checkbox input "true"
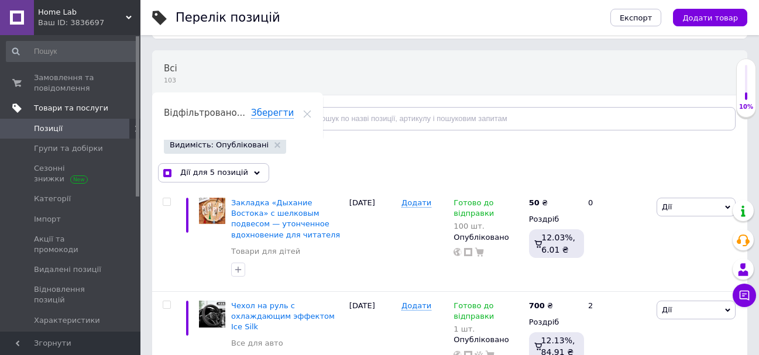
scroll to position [0, 0]
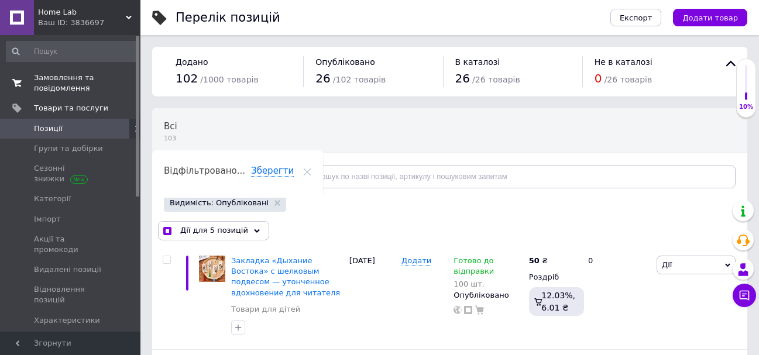
click at [61, 88] on span "Замовлення та повідомлення" at bounding box center [71, 83] width 74 height 21
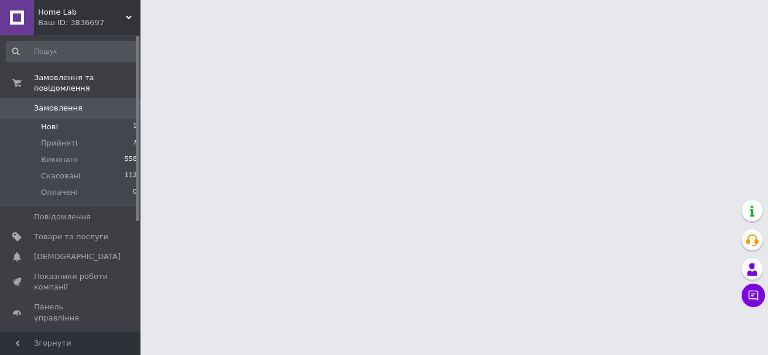
click at [68, 119] on li "Нові 1" at bounding box center [72, 127] width 144 height 16
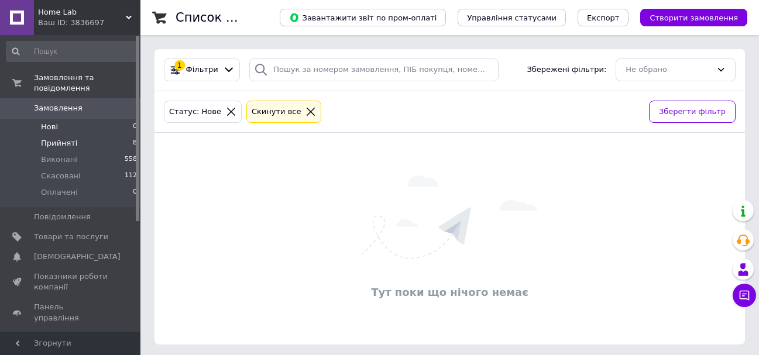
click at [70, 138] on span "Прийняті" at bounding box center [59, 143] width 36 height 11
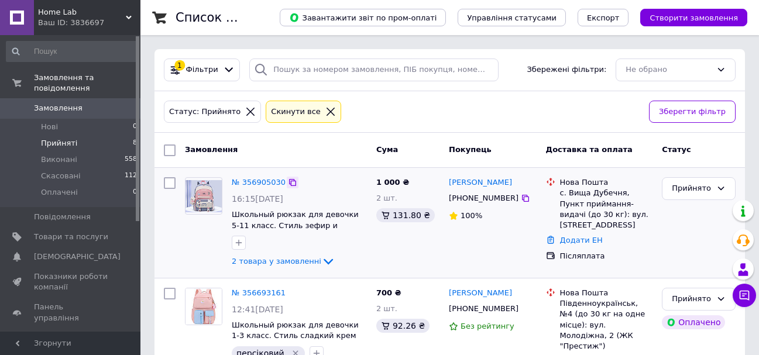
click at [288, 183] on icon at bounding box center [292, 182] width 9 height 9
click at [521, 198] on icon at bounding box center [525, 198] width 9 height 9
drag, startPoint x: 508, startPoint y: 182, endPoint x: 479, endPoint y: 181, distance: 28.7
click at [479, 181] on div "[PERSON_NAME]" at bounding box center [493, 182] width 90 height 13
copy link "Бендик"
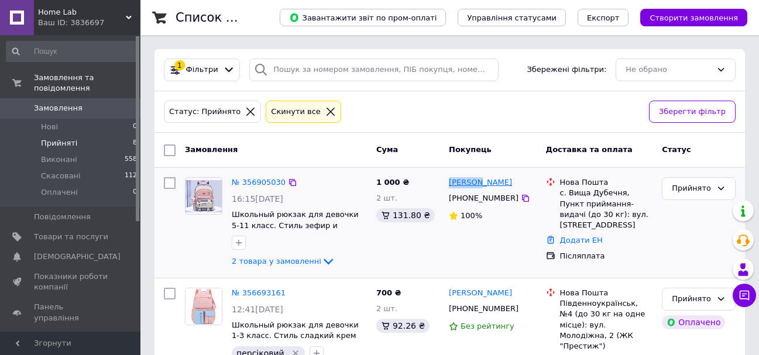
drag, startPoint x: 448, startPoint y: 186, endPoint x: 476, endPoint y: 183, distance: 27.7
click at [476, 183] on div "[PERSON_NAME]" at bounding box center [481, 182] width 66 height 13
copy link "Валерій"
drag, startPoint x: 617, startPoint y: 191, endPoint x: 568, endPoint y: 191, distance: 49.2
click at [568, 191] on div "с. Вища Дубечня, Пункт приймання-видачі (до 30 кг): вул. [STREET_ADDRESS]" at bounding box center [606, 209] width 93 height 43
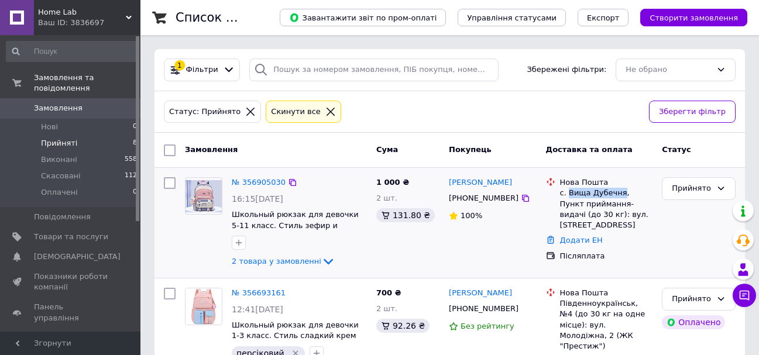
copy div "Вища Дубечня"
click at [585, 236] on link "Додати ЕН" at bounding box center [581, 240] width 43 height 9
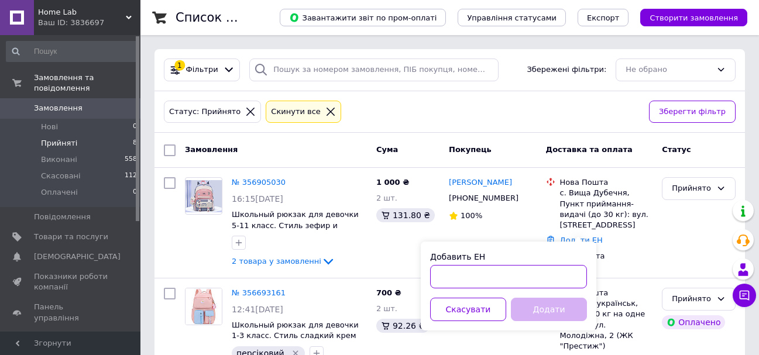
click at [507, 267] on input "Добавить ЕН" at bounding box center [508, 276] width 157 height 23
paste input "20451225354250"
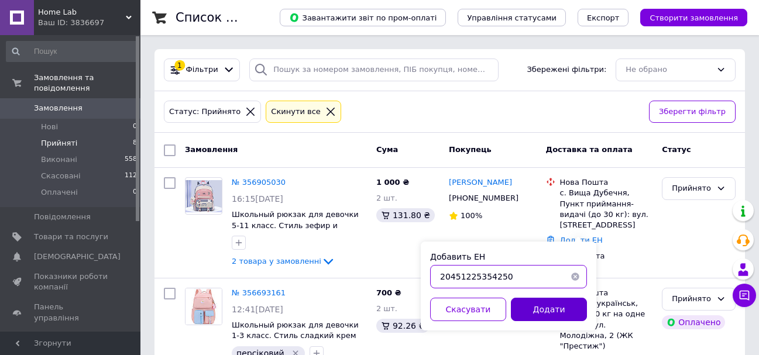
type input "20451225354250"
click at [549, 301] on button "Додати" at bounding box center [549, 309] width 76 height 23
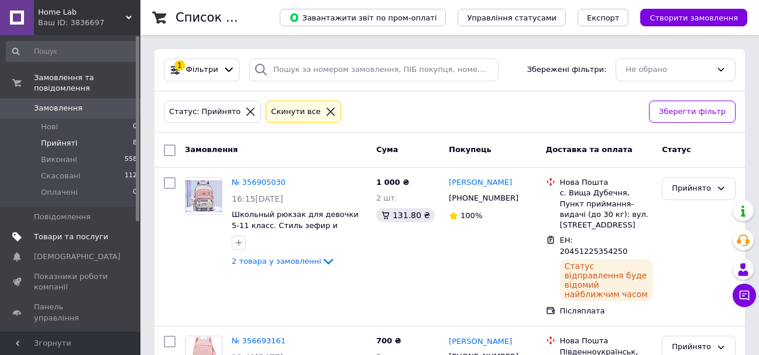
click at [57, 232] on span "Товари та послуги" at bounding box center [71, 237] width 74 height 11
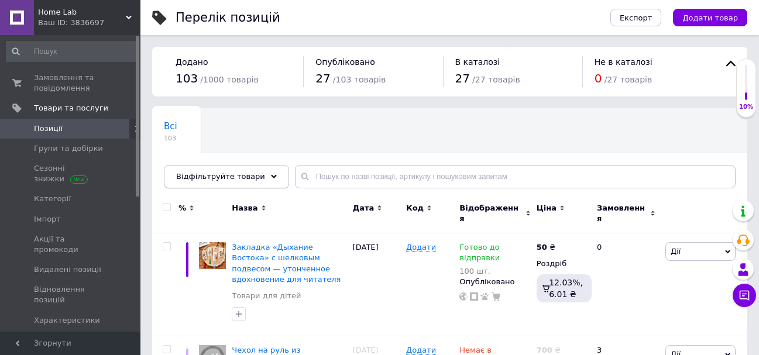
drag, startPoint x: 255, startPoint y: 172, endPoint x: 255, endPoint y: 183, distance: 11.1
click at [255, 173] on div "Відфільтруйте товари" at bounding box center [226, 176] width 125 height 23
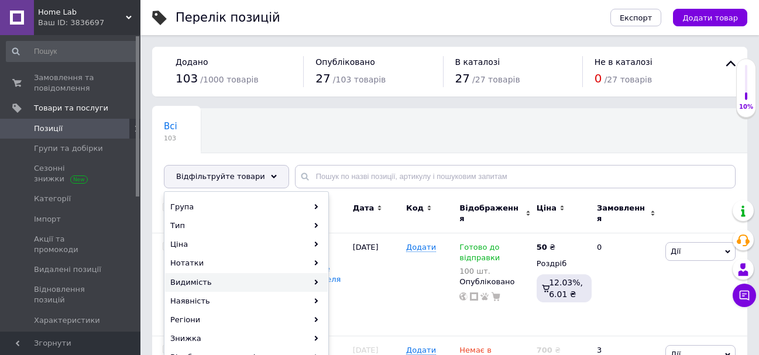
click at [247, 281] on div "Видимість" at bounding box center [246, 282] width 163 height 19
click at [315, 282] on icon at bounding box center [316, 282] width 5 height 5
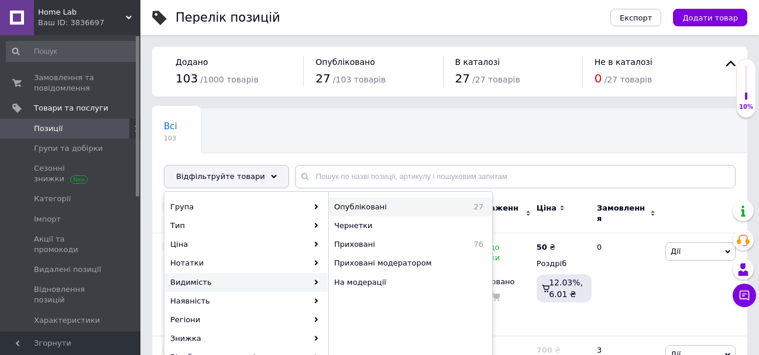
click at [370, 208] on span "Опубліковані" at bounding box center [391, 207] width 115 height 11
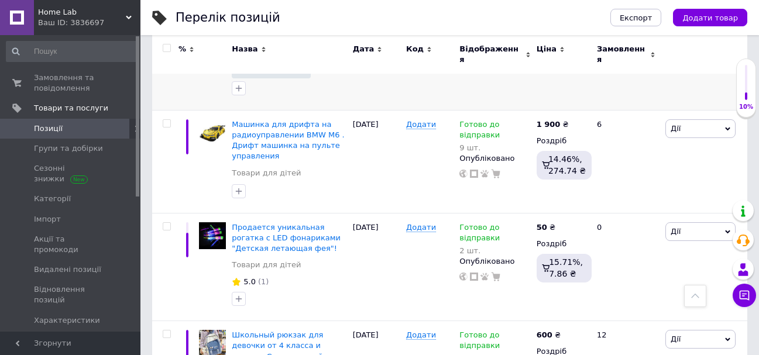
scroll to position [585, 0]
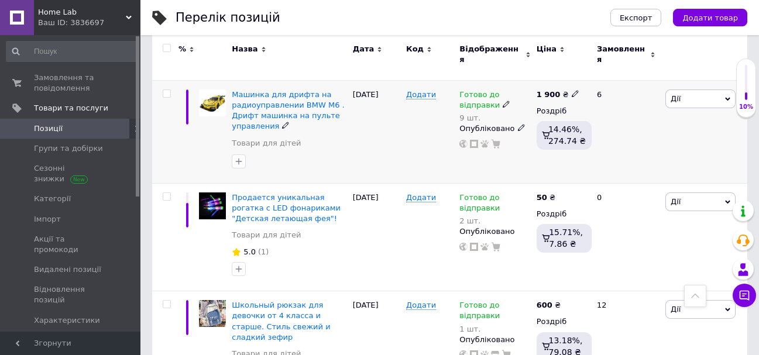
click at [169, 90] on input "checkbox" at bounding box center [167, 94] width 8 height 8
checkbox input "true"
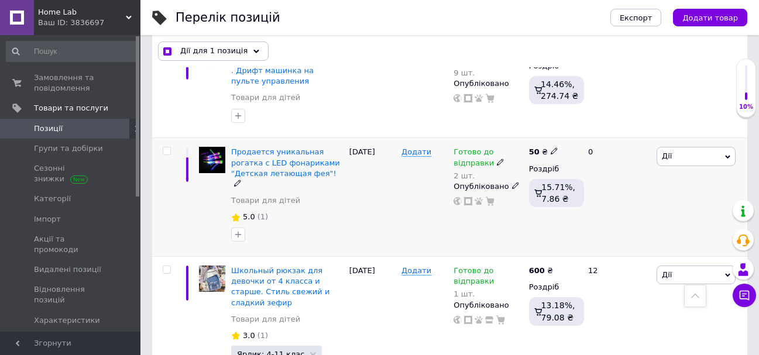
scroll to position [644, 0]
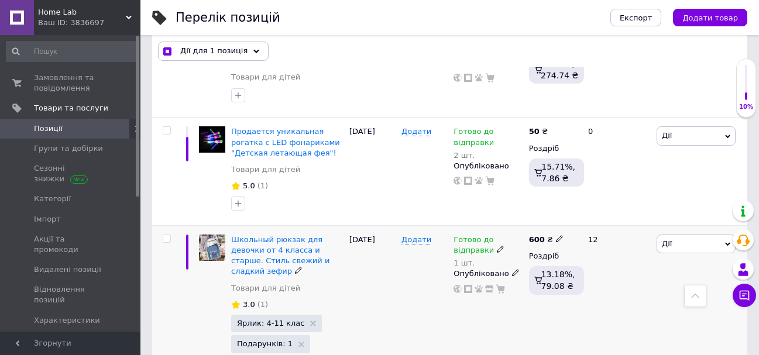
click at [169, 235] on input "checkbox" at bounding box center [167, 239] width 8 height 8
checkbox input "true"
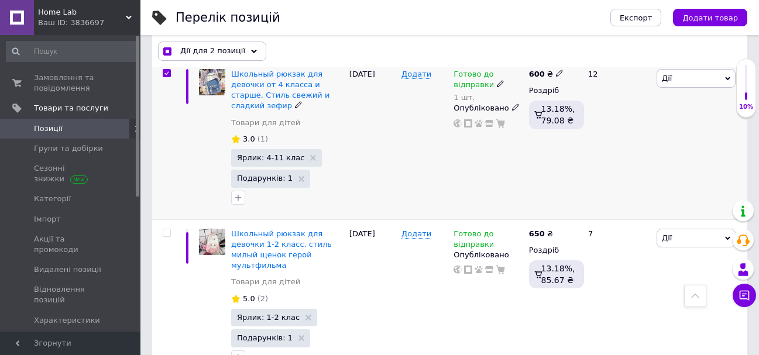
scroll to position [819, 0]
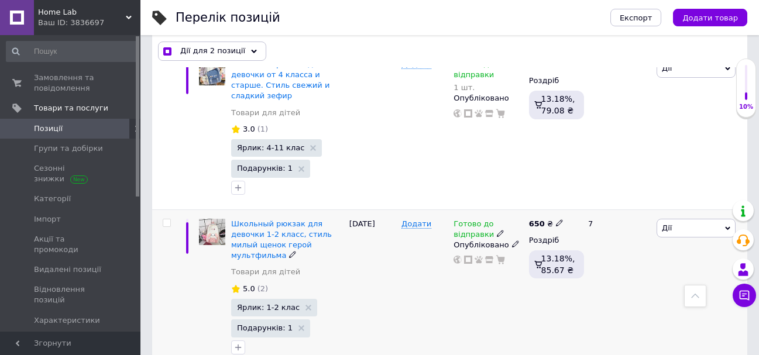
click at [165, 219] on input "checkbox" at bounding box center [167, 223] width 8 height 8
checkbox input "true"
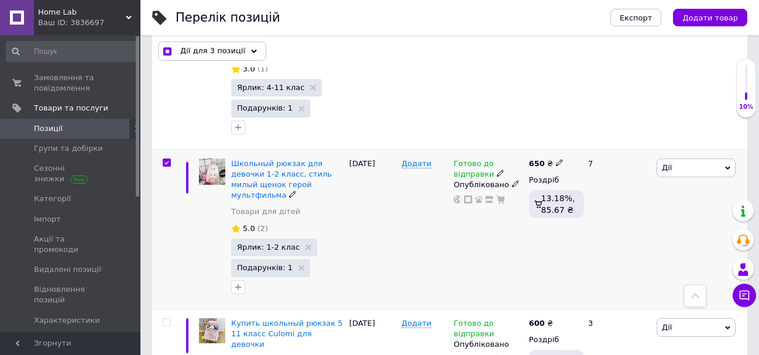
scroll to position [936, 0]
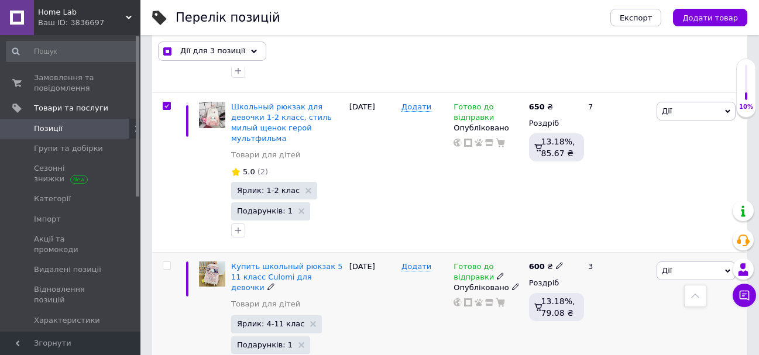
click at [169, 262] on input "checkbox" at bounding box center [167, 266] width 8 height 8
checkbox input "true"
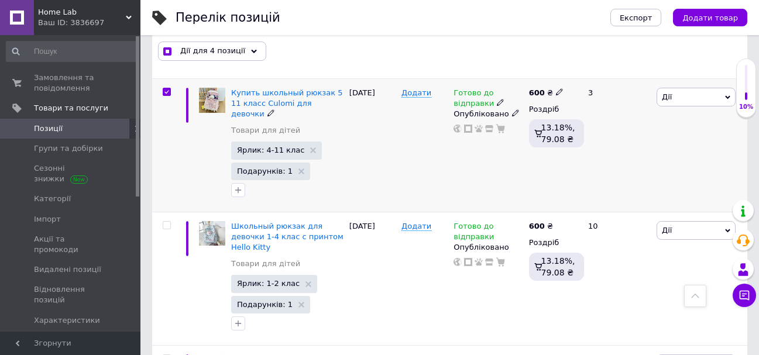
scroll to position [1112, 0]
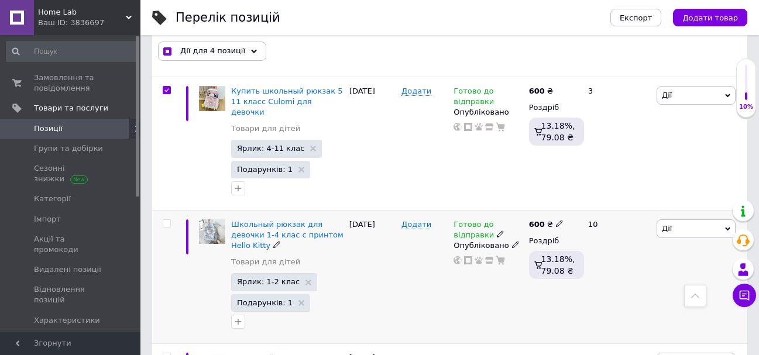
click at [164, 220] on input "checkbox" at bounding box center [167, 224] width 8 height 8
checkbox input "true"
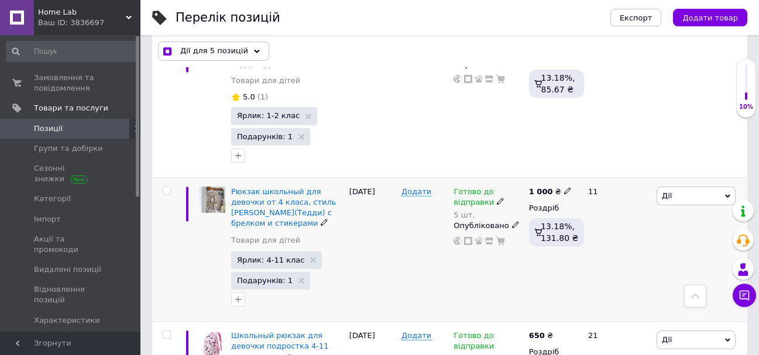
scroll to position [1697, 0]
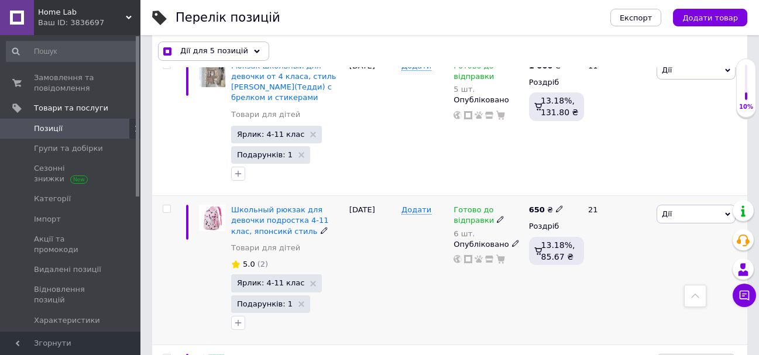
click at [164, 205] on span at bounding box center [167, 209] width 8 height 8
click at [164, 205] on input "checkbox" at bounding box center [167, 209] width 8 height 8
checkbox input "true"
click at [167, 355] on input "checkbox" at bounding box center [167, 359] width 8 height 8
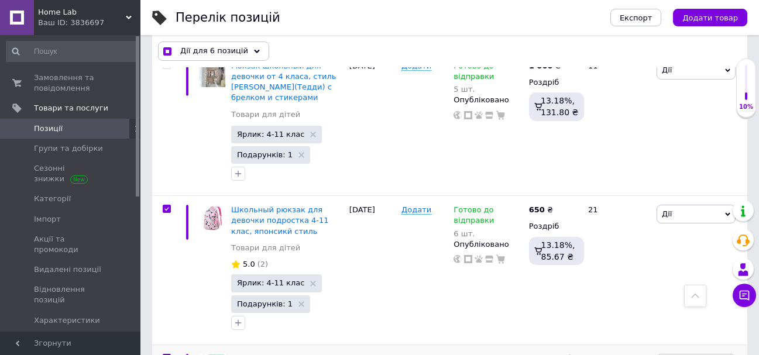
checkbox input "true"
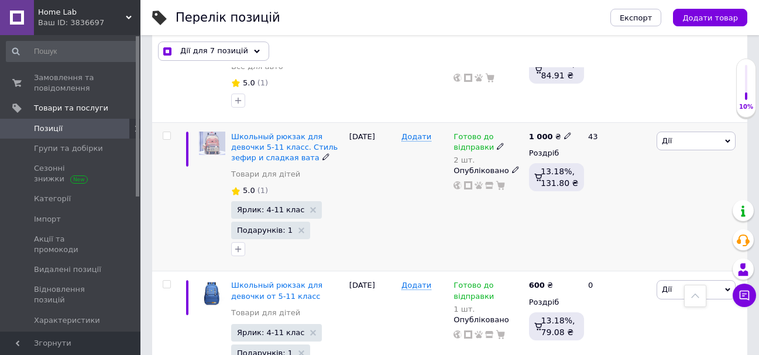
scroll to position [2165, 0]
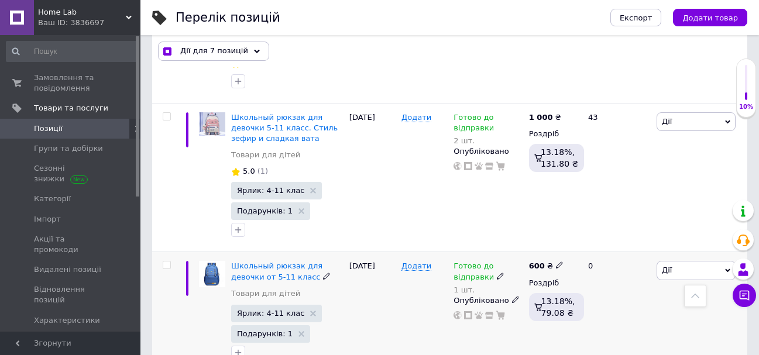
click at [164, 262] on input "checkbox" at bounding box center [167, 266] width 8 height 8
checkbox input "true"
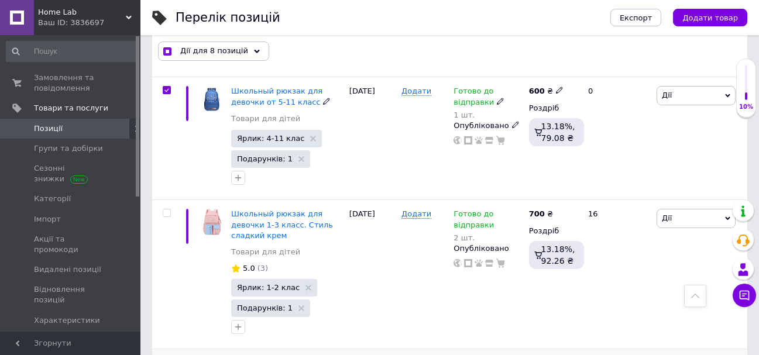
scroll to position [2341, 0]
click at [166, 355] on input "checkbox" at bounding box center [167, 362] width 8 height 8
checkbox input "true"
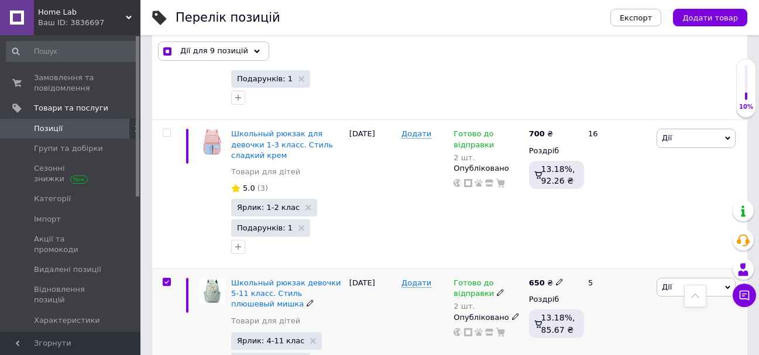
scroll to position [2128, 0]
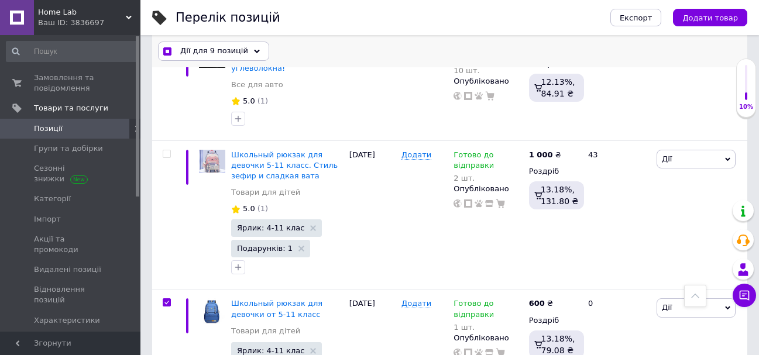
click at [238, 47] on span "Дії для 9 позицій" at bounding box center [214, 51] width 68 height 11
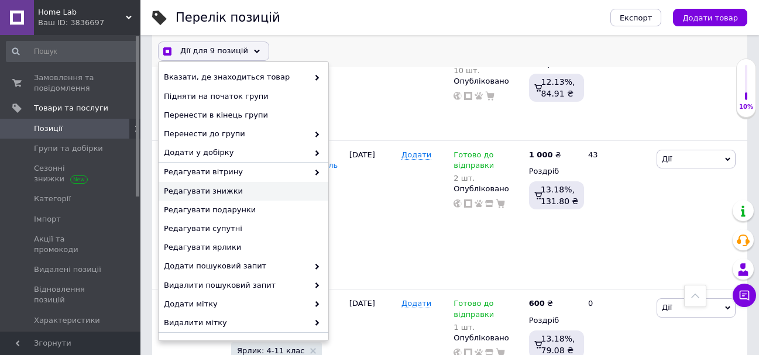
click at [236, 190] on span "Редагувати знижки" at bounding box center [242, 191] width 156 height 11
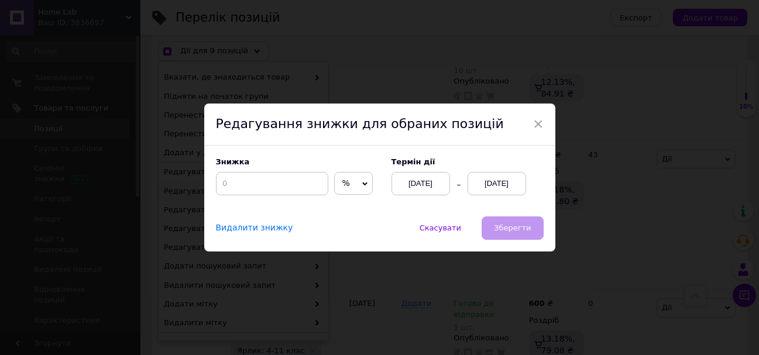
scroll to position [2097, 0]
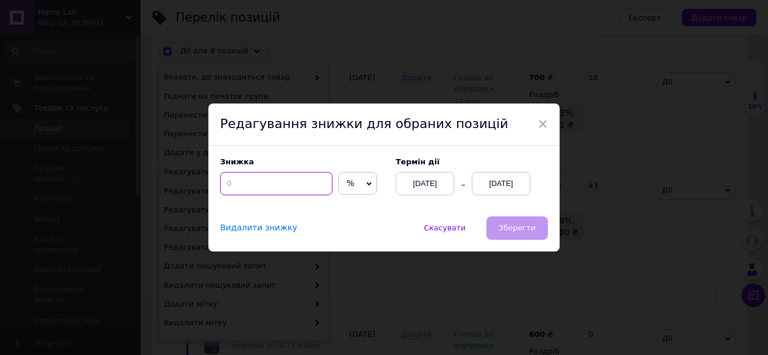
click at [259, 178] on input at bounding box center [276, 183] width 112 height 23
checkbox input "true"
type input "5"
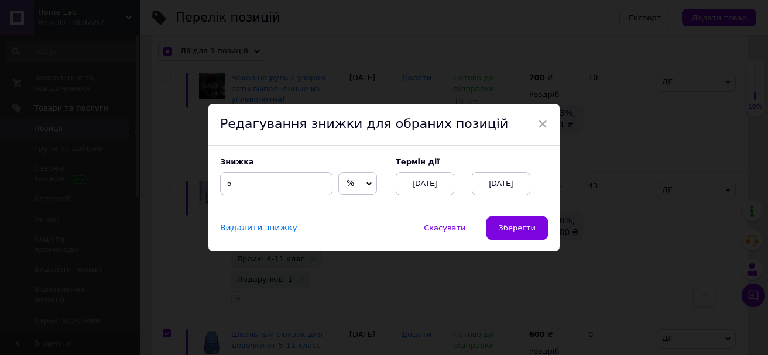
click at [492, 182] on div "[DATE]" at bounding box center [501, 183] width 59 height 23
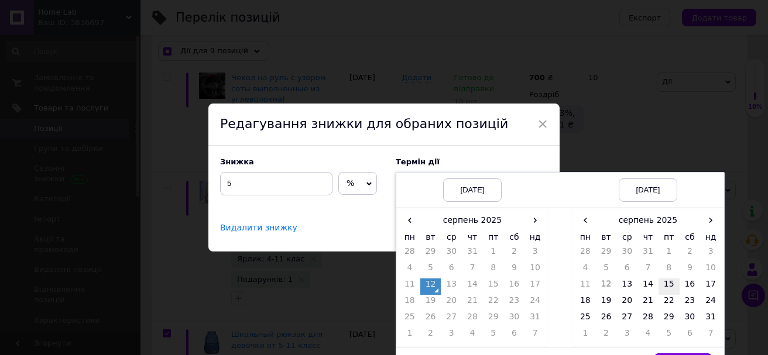
click at [664, 288] on td "15" at bounding box center [668, 287] width 21 height 16
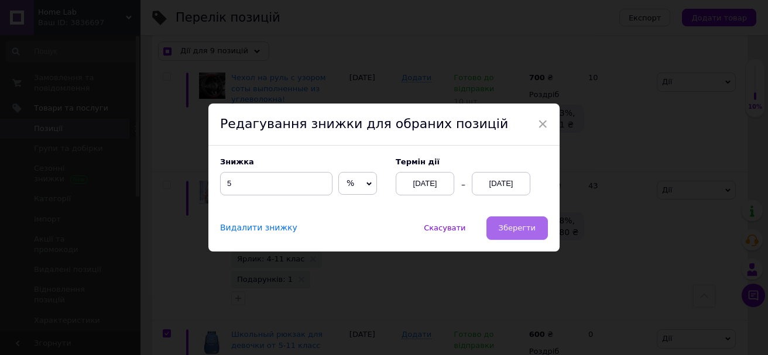
click at [514, 232] on span "Зберегти" at bounding box center [517, 228] width 37 height 9
checkbox input "true"
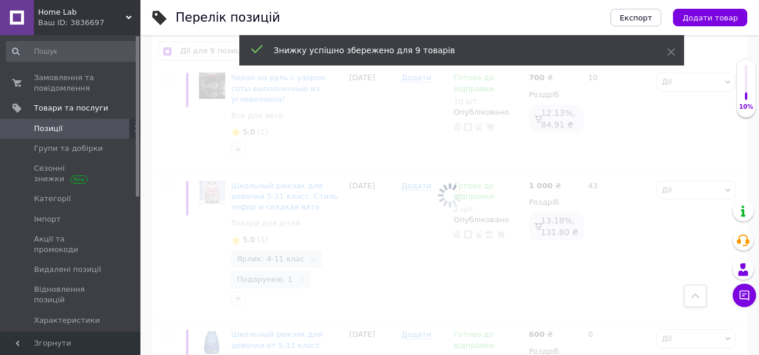
checkbox input "false"
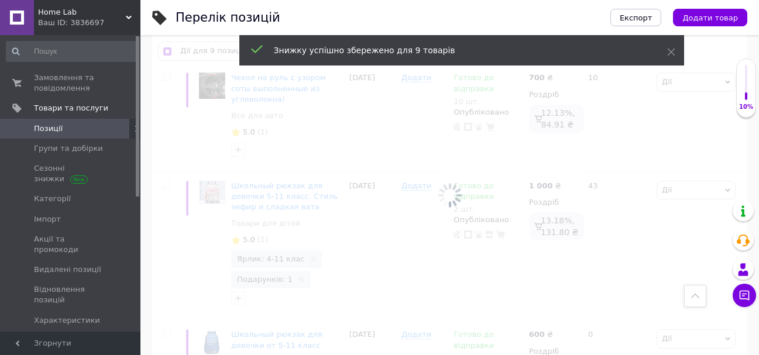
checkbox input "false"
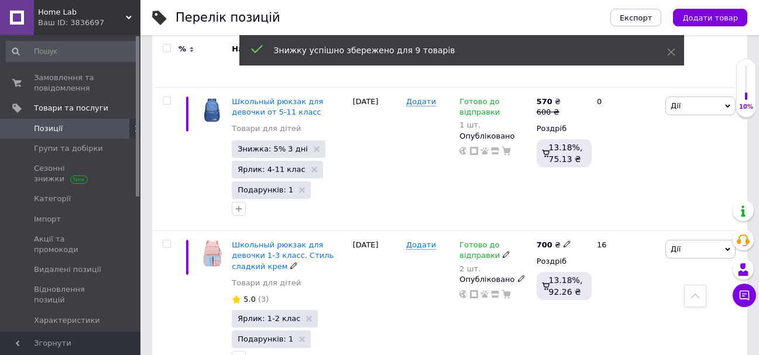
scroll to position [2592, 0]
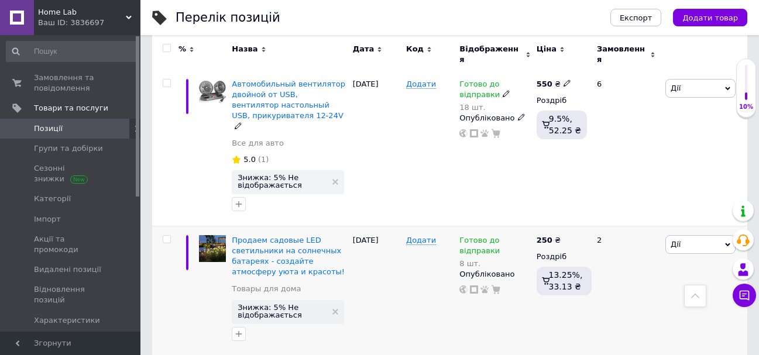
scroll to position [659, 0]
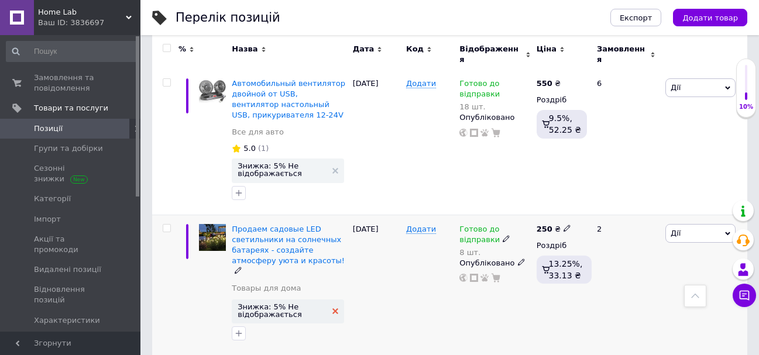
click at [335, 308] on use at bounding box center [335, 311] width 6 height 6
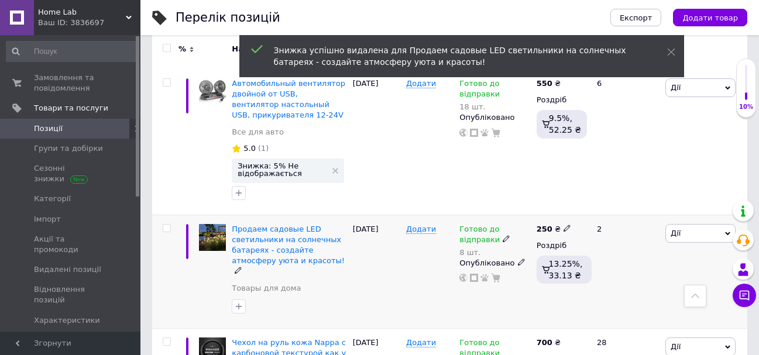
click at [167, 225] on input "checkbox" at bounding box center [167, 229] width 8 height 8
checkbox input "true"
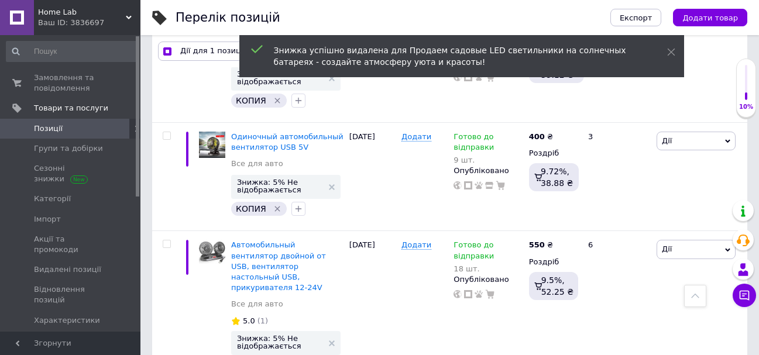
scroll to position [483, 0]
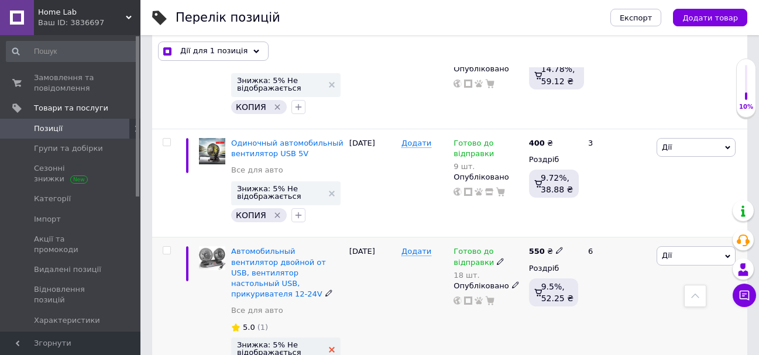
click at [332, 347] on use at bounding box center [332, 350] width 6 height 6
click at [334, 191] on use at bounding box center [332, 194] width 6 height 6
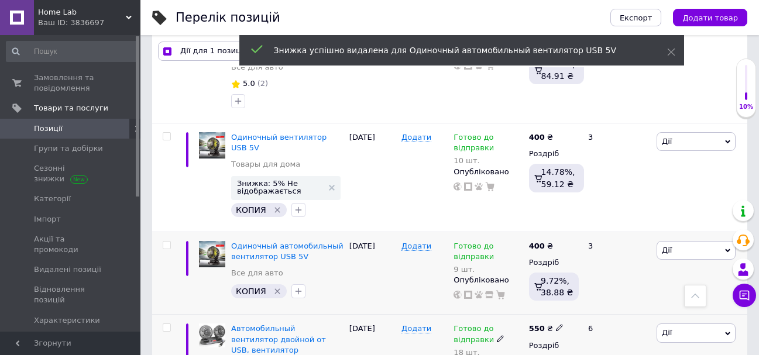
scroll to position [366, 0]
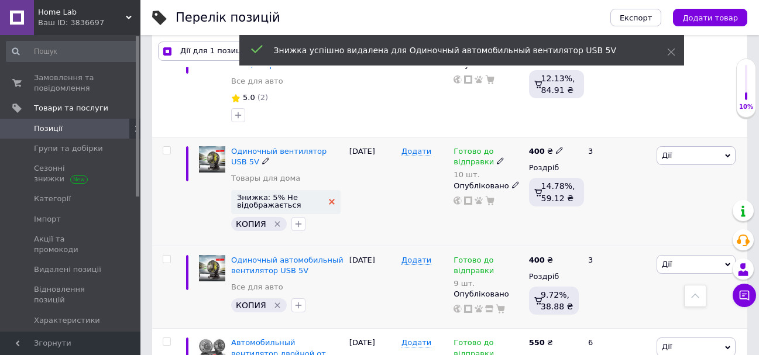
click at [334, 199] on icon at bounding box center [332, 202] width 6 height 6
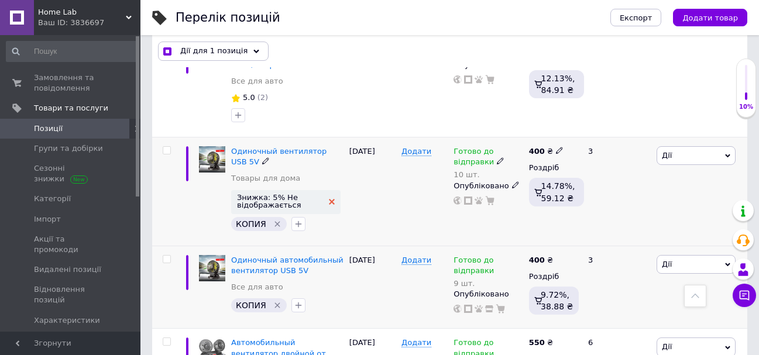
checkbox input "true"
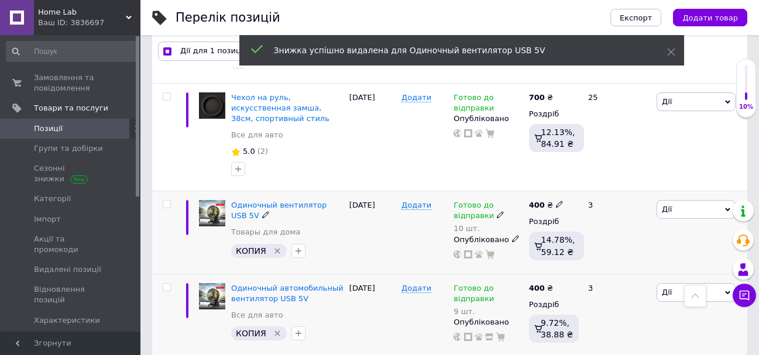
scroll to position [249, 0]
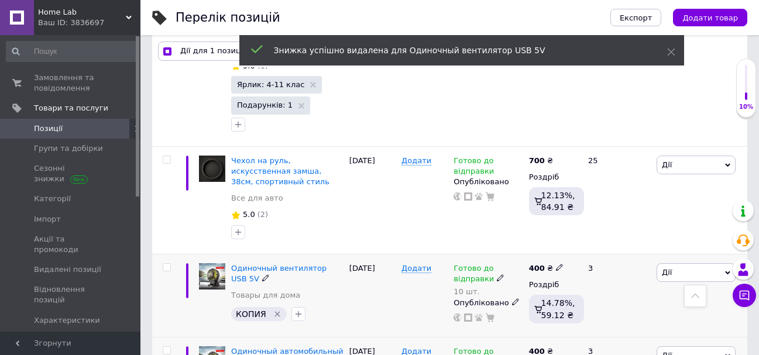
click at [165, 264] on input "checkbox" at bounding box center [167, 268] width 8 height 8
checkbox input "true"
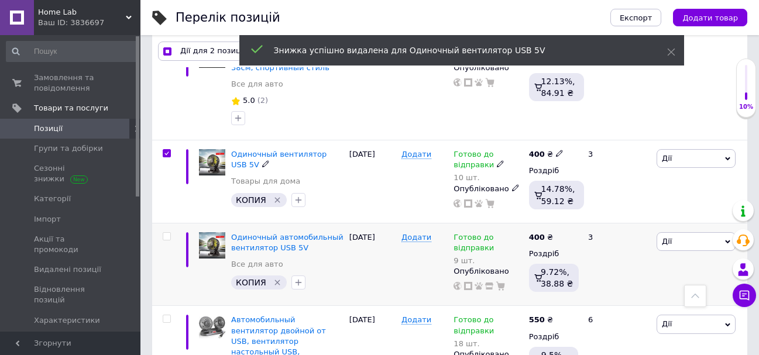
scroll to position [366, 0]
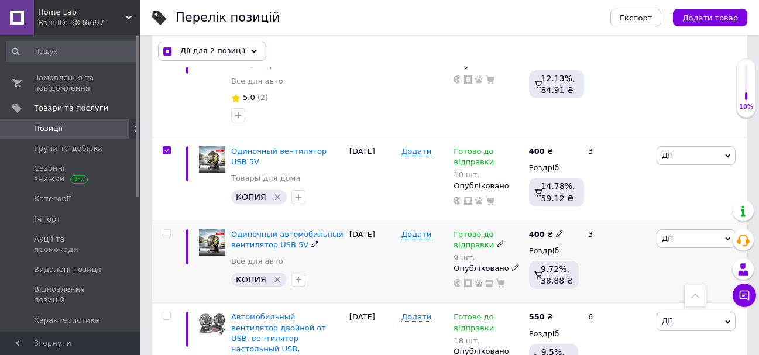
click at [166, 230] on input "checkbox" at bounding box center [167, 234] width 8 height 8
checkbox input "true"
click at [167, 313] on input "checkbox" at bounding box center [167, 317] width 8 height 8
checkbox input "true"
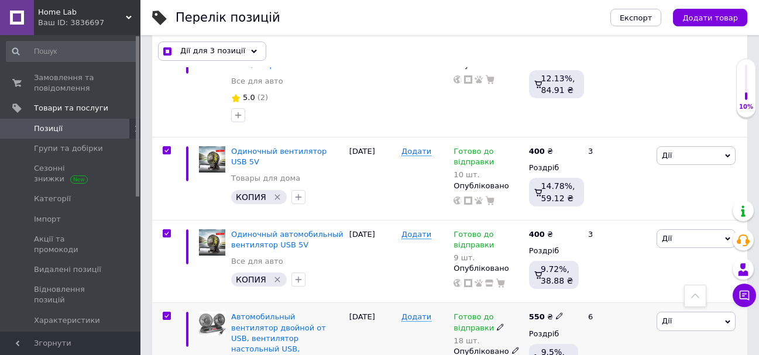
checkbox input "true"
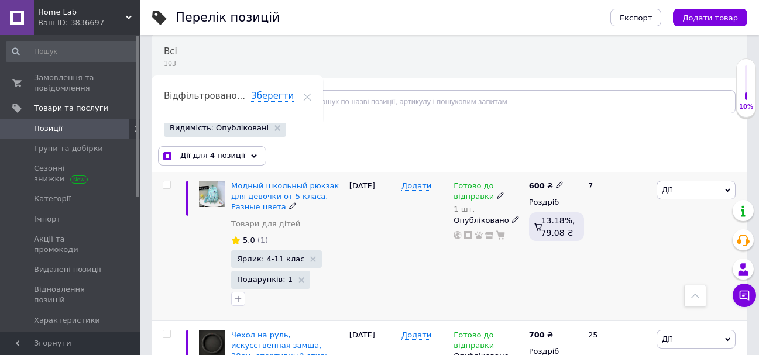
scroll to position [74, 0]
click at [166, 187] on input "checkbox" at bounding box center [167, 187] width 8 height 8
checkbox input "true"
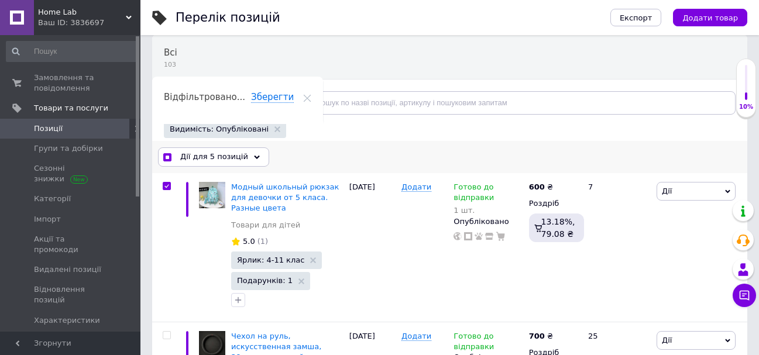
click at [224, 156] on span "Дії для 5 позицій" at bounding box center [214, 157] width 68 height 11
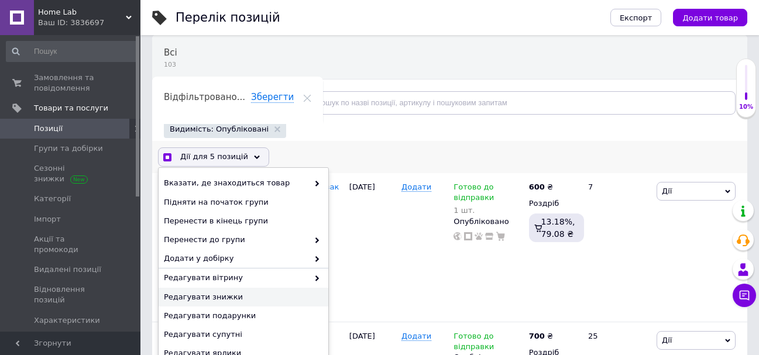
click at [238, 294] on span "Редагувати знижки" at bounding box center [242, 297] width 156 height 11
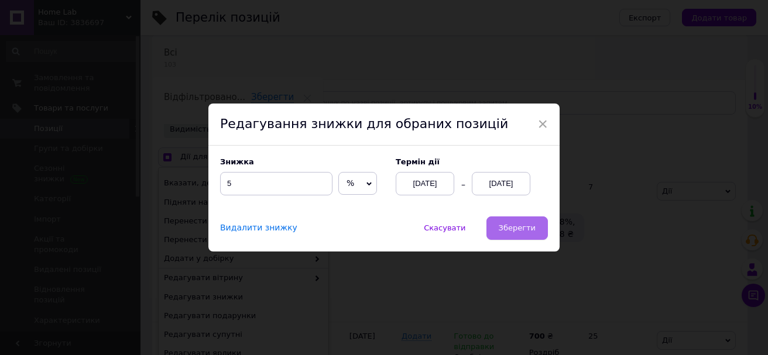
click at [517, 232] on span "Зберегти" at bounding box center [517, 228] width 37 height 9
checkbox input "true"
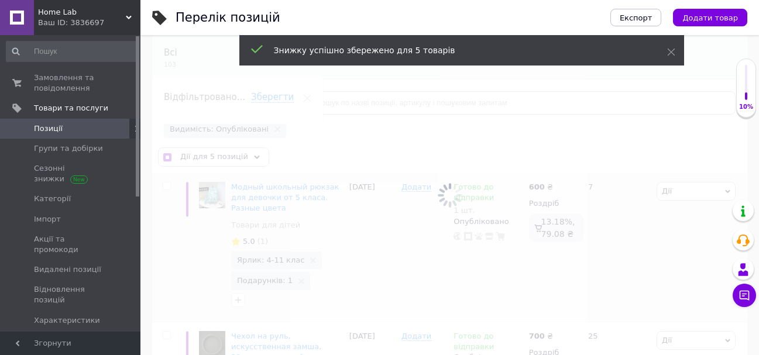
checkbox input "false"
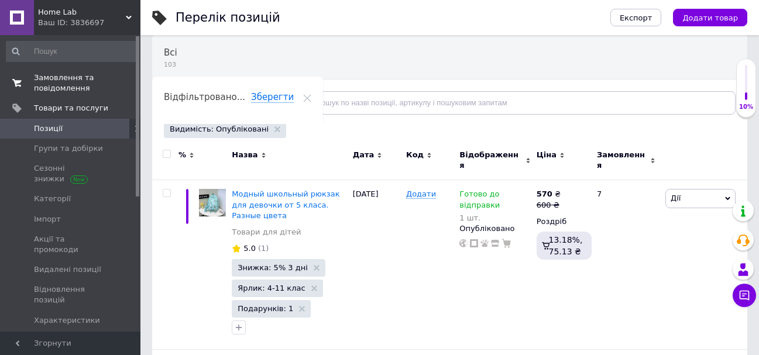
click at [70, 77] on span "Замовлення та повідомлення" at bounding box center [71, 83] width 74 height 21
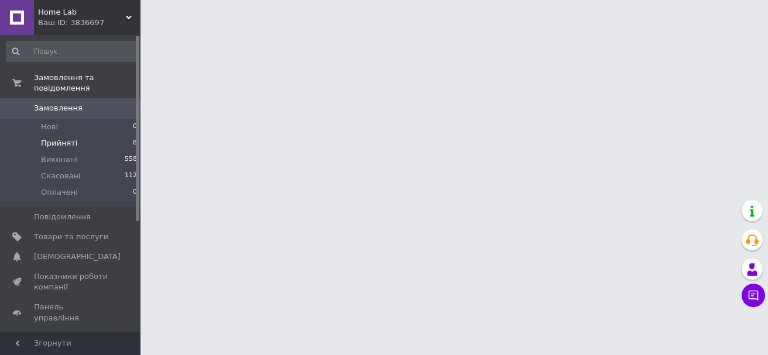
click at [71, 138] on span "Прийняті" at bounding box center [59, 143] width 36 height 11
